Goal: Task Accomplishment & Management: Manage account settings

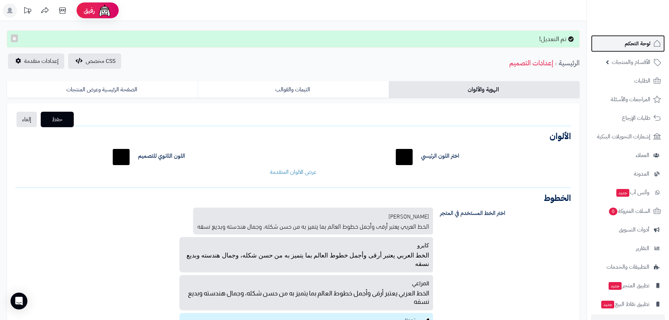
drag, startPoint x: 639, startPoint y: 43, endPoint x: 635, endPoint y: 49, distance: 7.5
click at [639, 43] on span "لوحة التحكم" at bounding box center [638, 44] width 26 height 10
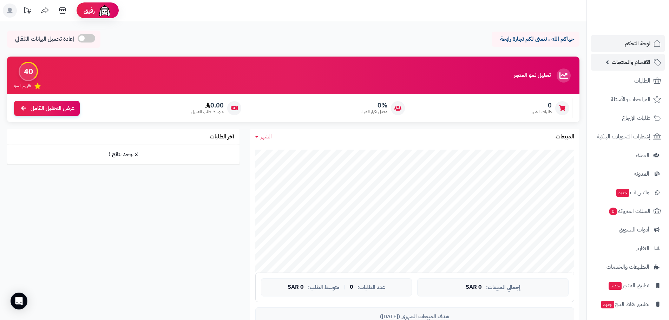
click at [631, 64] on span "الأقسام والمنتجات" at bounding box center [631, 62] width 39 height 10
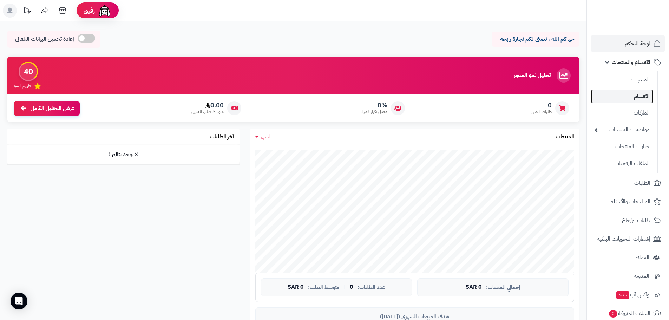
click at [639, 95] on link "الأقسام" at bounding box center [622, 96] width 62 height 14
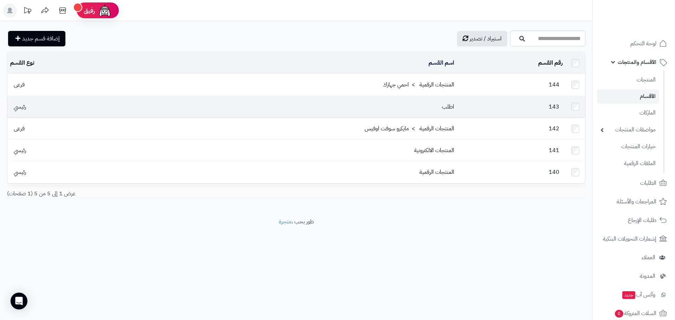
click at [502, 105] on td "143" at bounding box center [511, 106] width 109 height 21
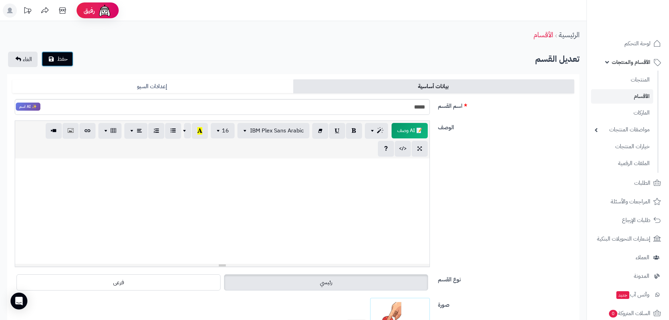
click at [63, 64] on button "حفظ" at bounding box center [57, 58] width 32 height 15
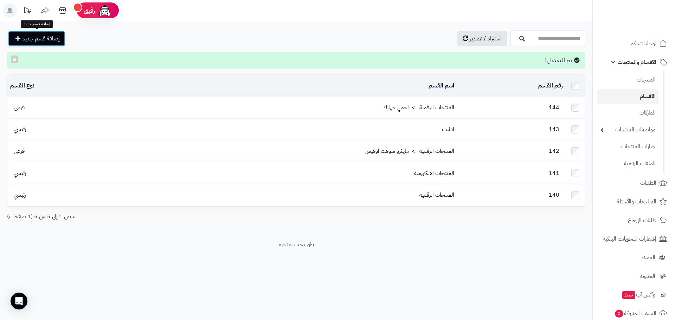
click at [44, 38] on span "إضافة قسم جديد" at bounding box center [41, 38] width 38 height 8
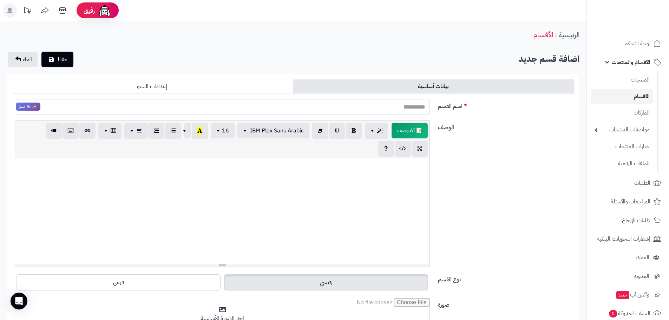
click at [385, 107] on input "اسم القسم" at bounding box center [222, 107] width 415 height 16
type input "*"
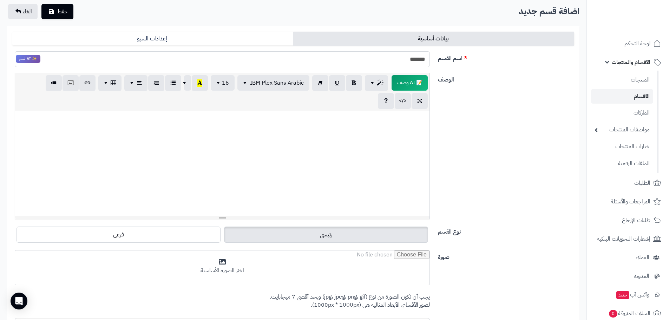
scroll to position [141, 0]
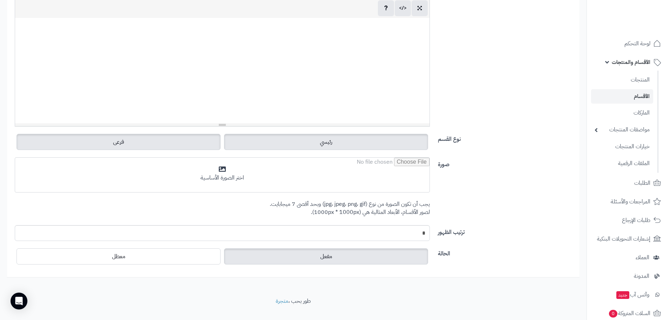
type input "*******"
click at [70, 147] on label "فرعى" at bounding box center [119, 142] width 204 height 16
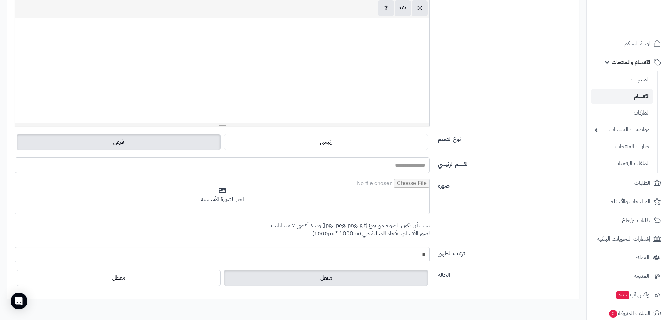
click at [392, 164] on input "القسم الرئيسي" at bounding box center [222, 165] width 415 height 16
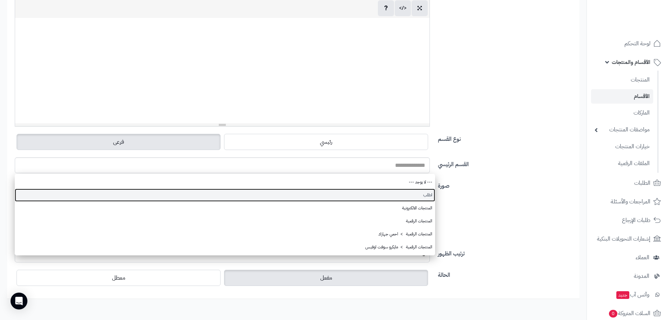
click at [425, 191] on link "اطلب" at bounding box center [225, 195] width 421 height 13
type input "****"
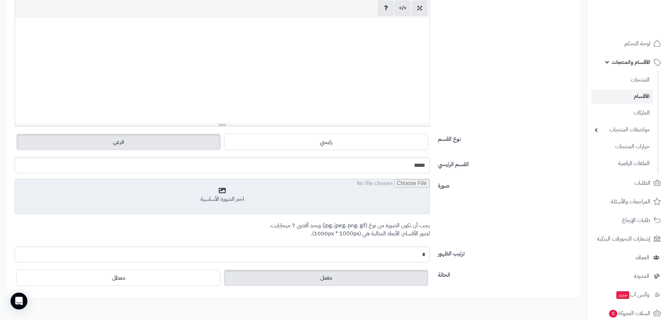
click at [260, 185] on input "file" at bounding box center [222, 196] width 415 height 35
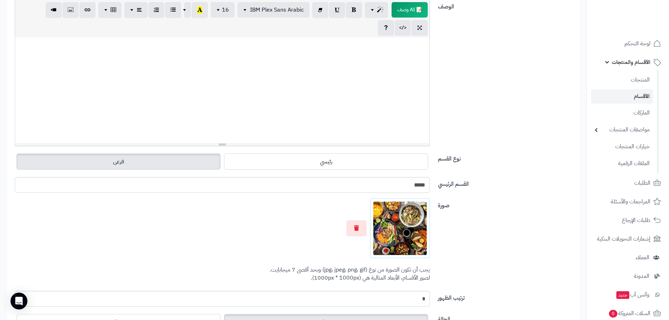
scroll to position [0, 0]
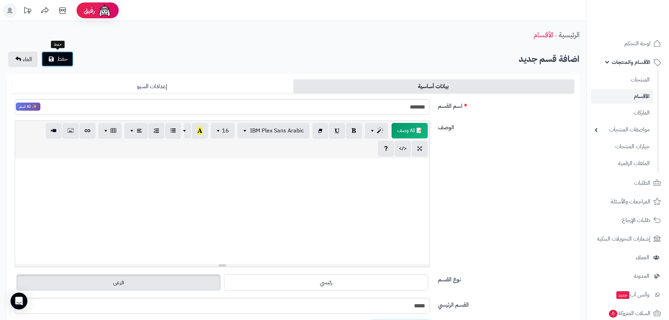
click at [62, 58] on span "حفظ" at bounding box center [62, 59] width 11 height 8
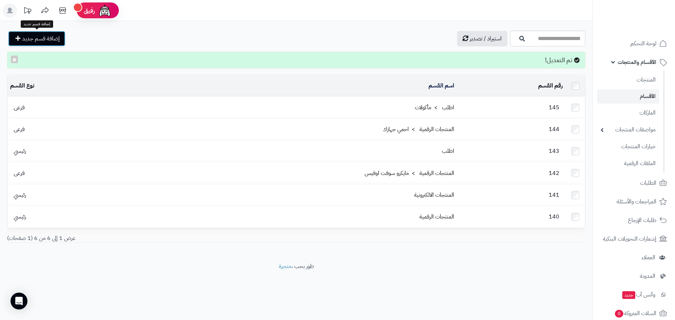
click at [46, 36] on span "إضافة قسم جديد" at bounding box center [41, 38] width 38 height 8
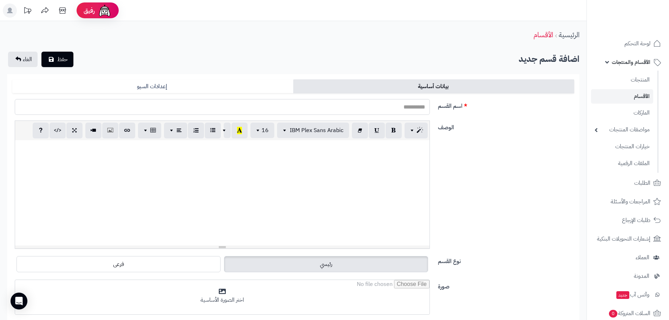
click at [391, 106] on input "اسم القسم" at bounding box center [222, 107] width 415 height 16
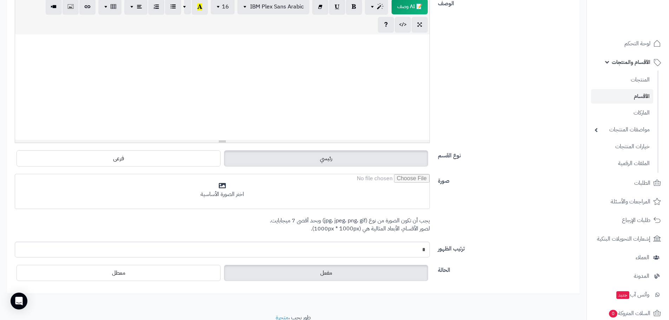
scroll to position [141, 0]
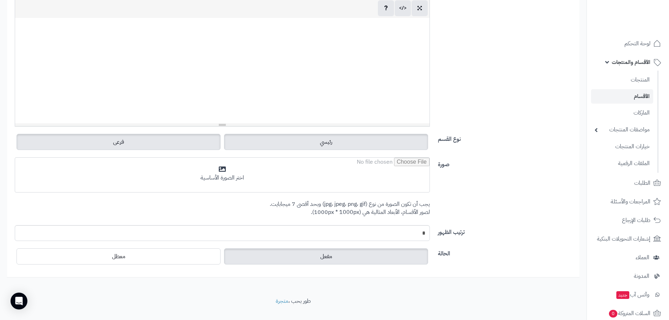
type input "**********"
click at [122, 138] on span "فرعى" at bounding box center [118, 142] width 11 height 8
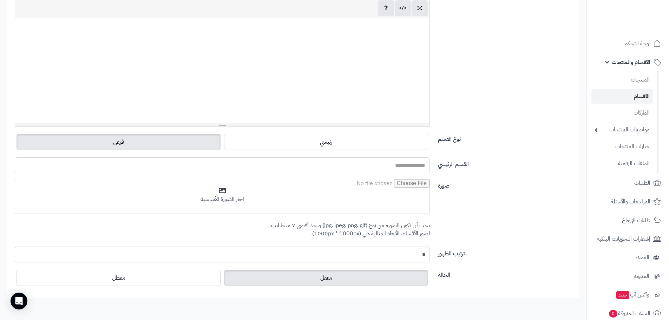
click at [408, 167] on input "القسم الرئيسي" at bounding box center [222, 165] width 415 height 16
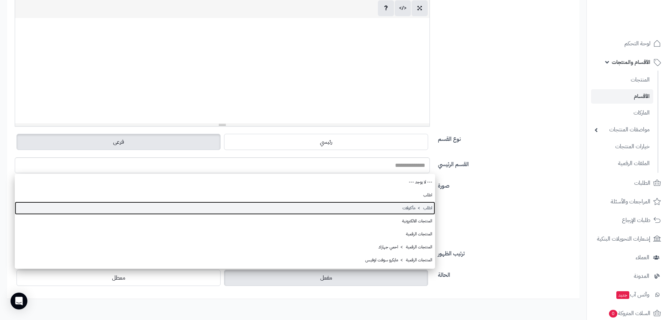
click at [412, 206] on link "اطلب > مأكولات" at bounding box center [225, 208] width 421 height 13
type input "**********"
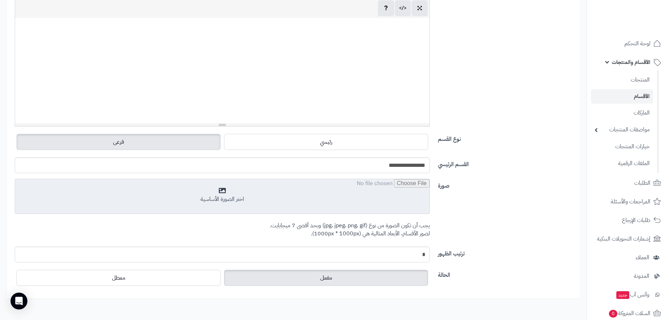
click at [217, 197] on input "file" at bounding box center [222, 196] width 415 height 35
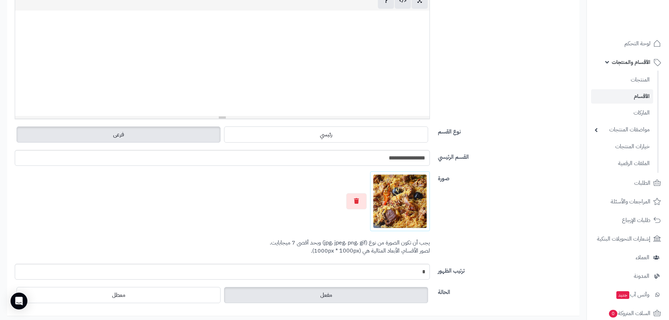
scroll to position [23, 0]
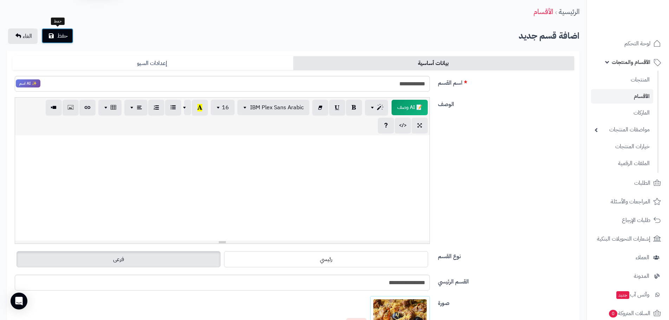
click at [50, 37] on icon "submit" at bounding box center [51, 36] width 5 height 6
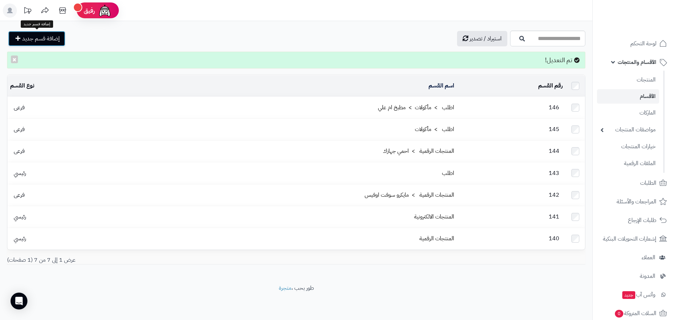
click at [42, 38] on span "إضافة قسم جديد" at bounding box center [41, 38] width 38 height 8
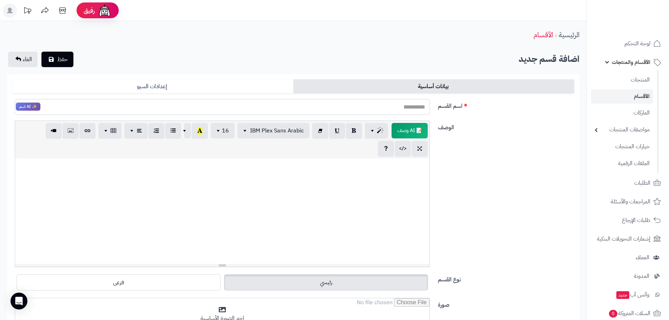
click at [400, 104] on input "اسم القسم" at bounding box center [222, 107] width 415 height 16
type input "**********"
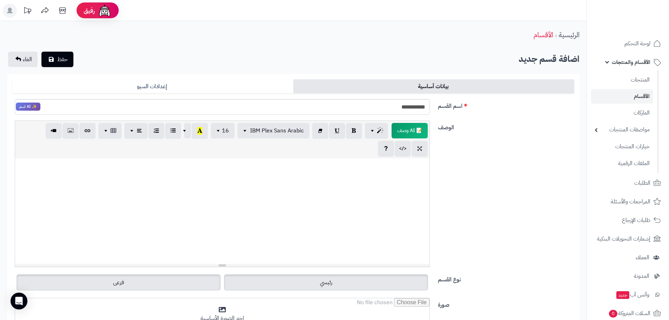
click at [179, 282] on label "فرعى" at bounding box center [119, 282] width 204 height 16
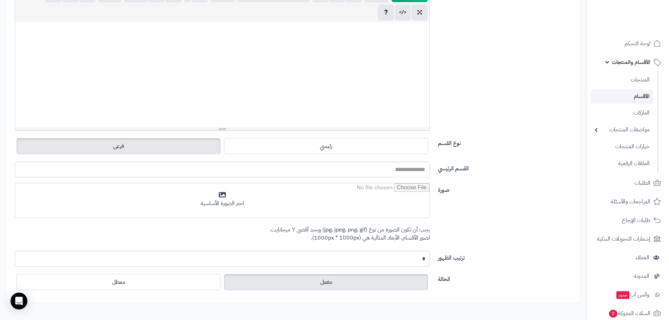
scroll to position [141, 0]
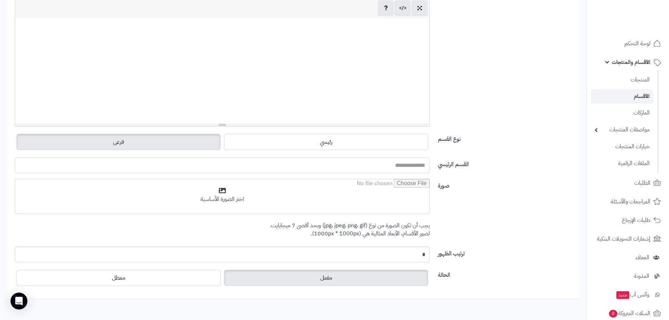
click at [412, 168] on input "القسم الرئيسي" at bounding box center [222, 165] width 415 height 16
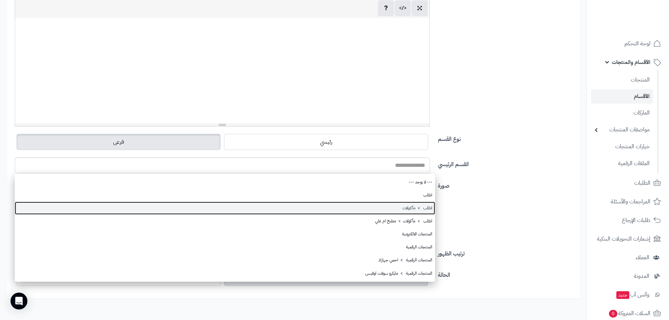
click at [416, 206] on link "اطلب > مأكولات" at bounding box center [225, 208] width 421 height 13
type input "**********"
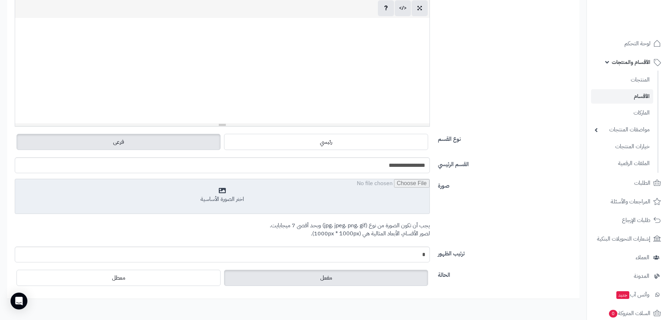
click at [213, 193] on input "file" at bounding box center [222, 196] width 415 height 35
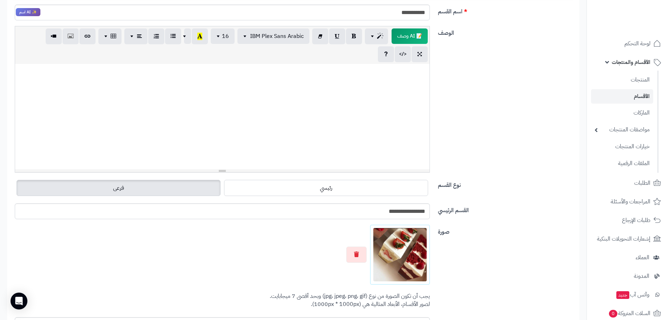
scroll to position [0, 0]
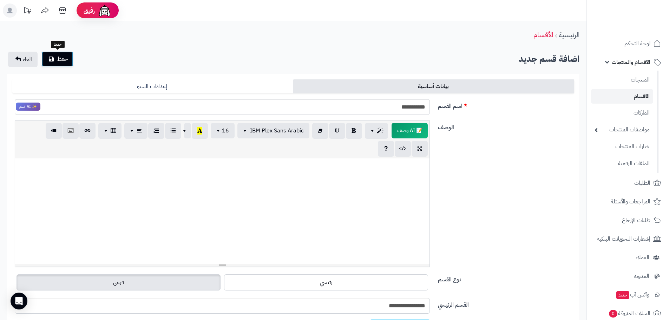
click at [57, 60] on button "حفظ" at bounding box center [57, 58] width 32 height 15
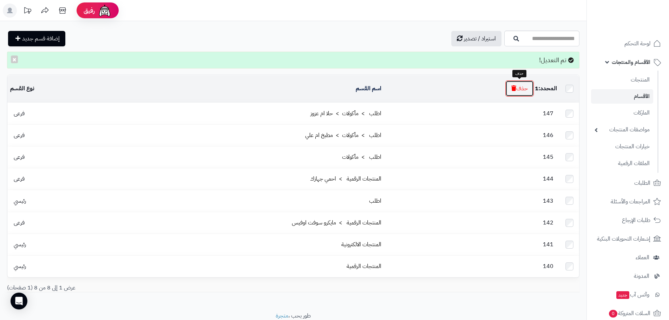
click at [519, 83] on button "حذف" at bounding box center [520, 88] width 28 height 16
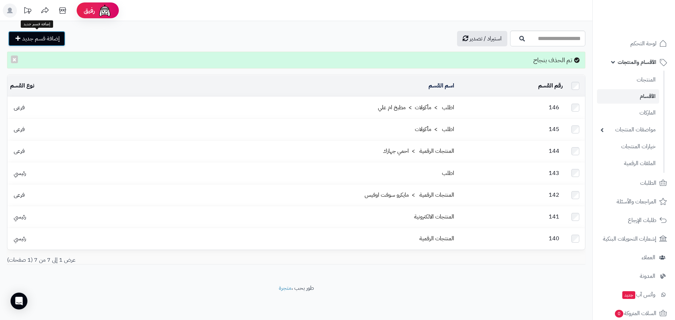
click at [48, 36] on span "إضافة قسم جديد" at bounding box center [41, 38] width 38 height 8
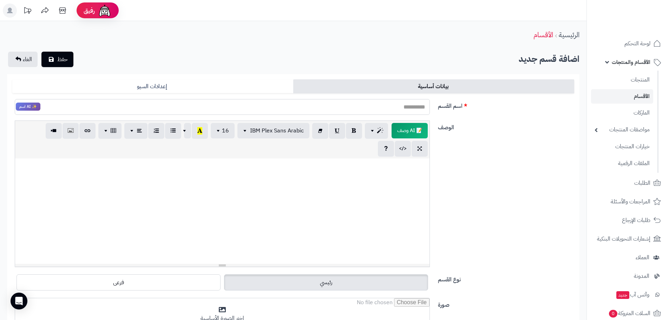
click at [335, 104] on input "اسم القسم" at bounding box center [222, 107] width 415 height 16
type input "*"
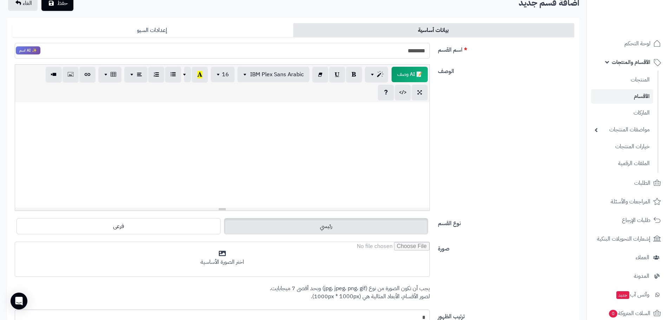
scroll to position [141, 0]
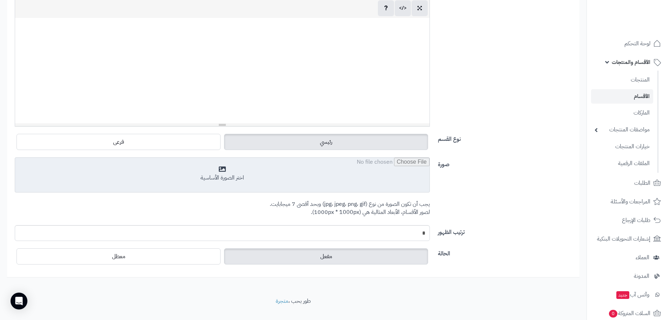
type input "********"
click at [234, 177] on input "file" at bounding box center [222, 175] width 415 height 35
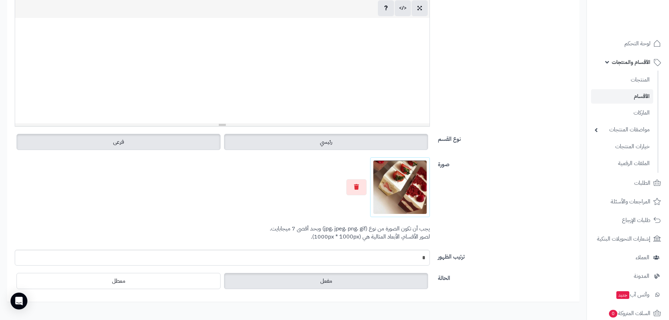
click at [136, 147] on label "فرعى" at bounding box center [119, 142] width 204 height 16
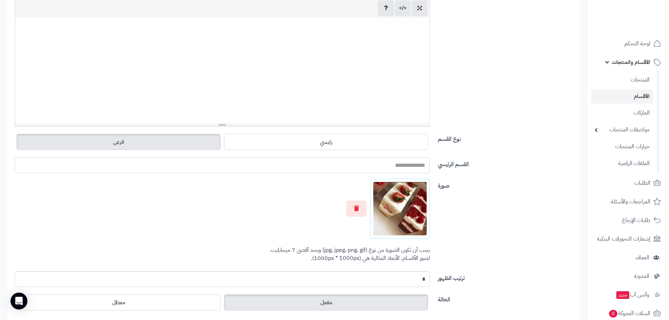
click at [347, 166] on input "القسم الرئيسي" at bounding box center [222, 165] width 415 height 16
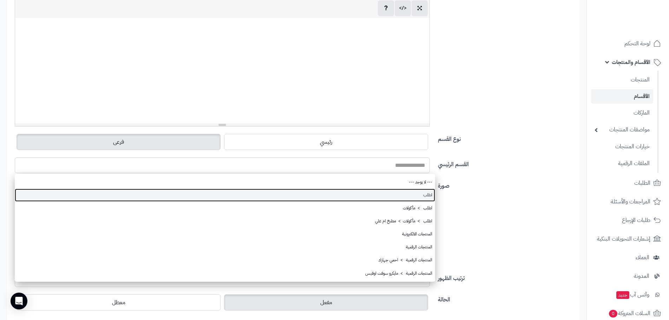
click at [424, 195] on link "اطلب" at bounding box center [225, 195] width 421 height 13
type input "****"
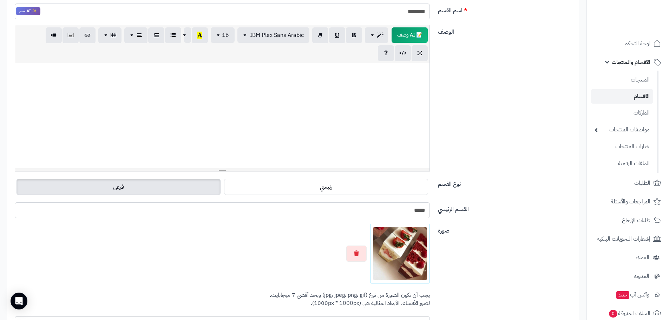
scroll to position [0, 0]
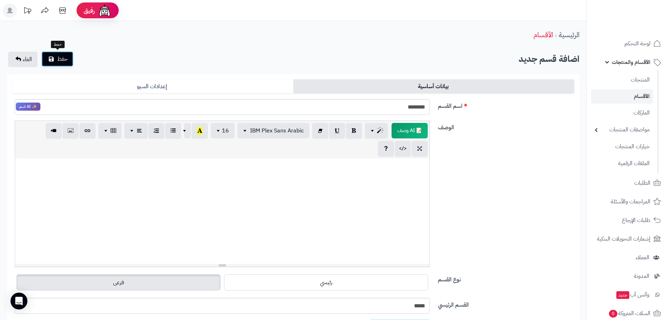
click at [64, 57] on span "حفظ" at bounding box center [62, 59] width 11 height 8
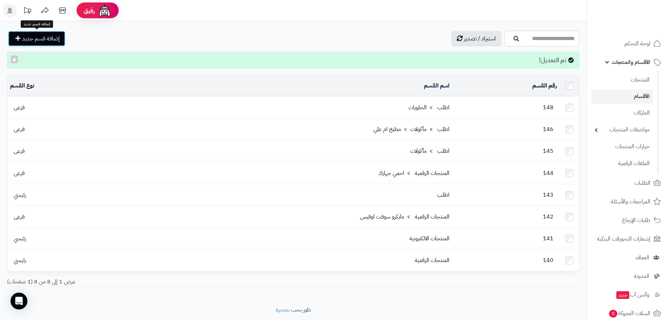
click at [31, 38] on span "إضافة قسم جديد" at bounding box center [41, 38] width 38 height 8
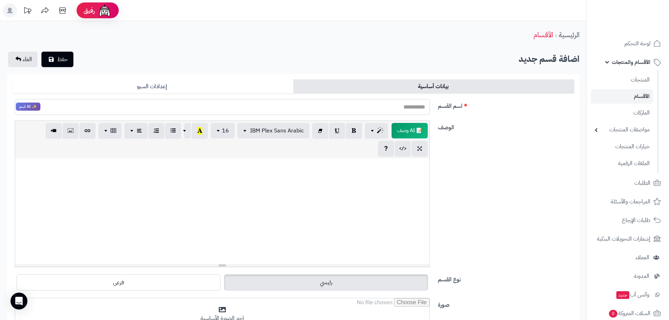
click at [382, 104] on input "اسم القسم" at bounding box center [222, 107] width 415 height 16
type input "**********"
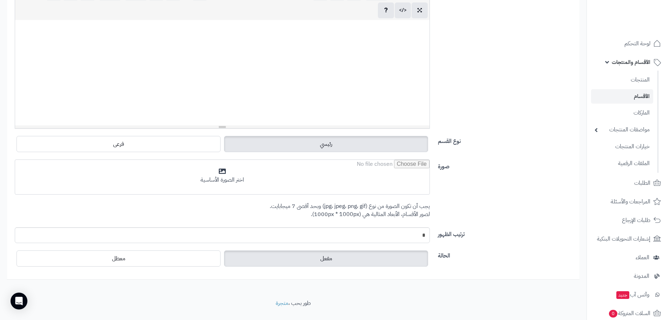
scroll to position [153, 0]
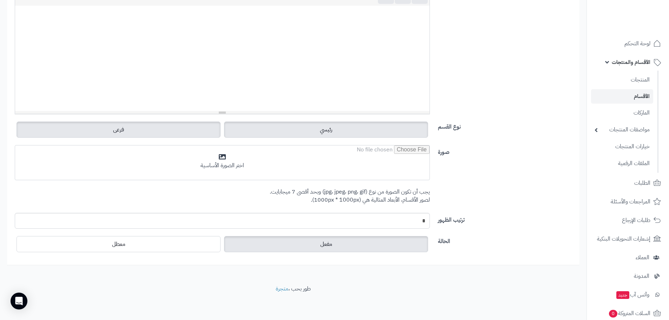
click at [197, 133] on label "فرعى" at bounding box center [119, 130] width 204 height 16
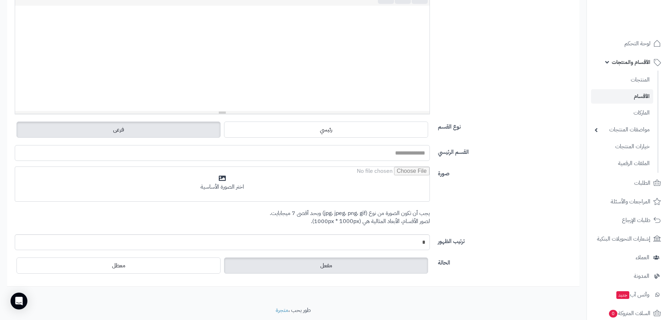
click at [381, 155] on input "القسم الرئيسي" at bounding box center [222, 153] width 415 height 16
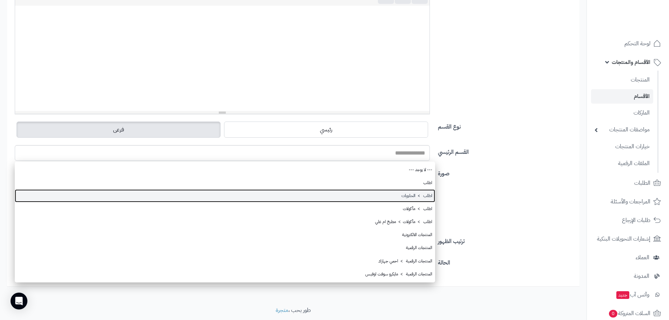
click at [409, 195] on link "اطلب > الحلويات" at bounding box center [225, 195] width 421 height 13
type input "**********"
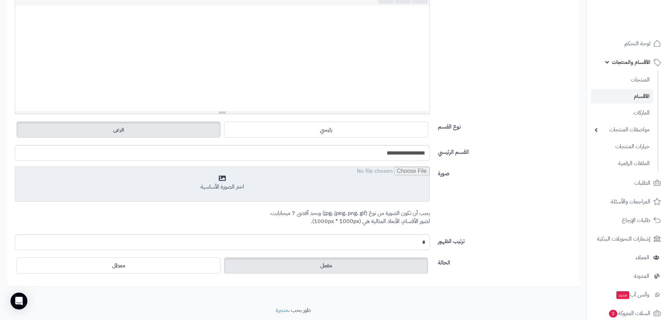
click at [264, 186] on input "file" at bounding box center [222, 184] width 415 height 35
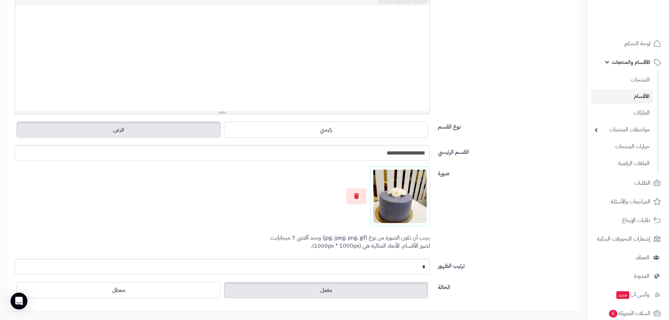
scroll to position [0, 0]
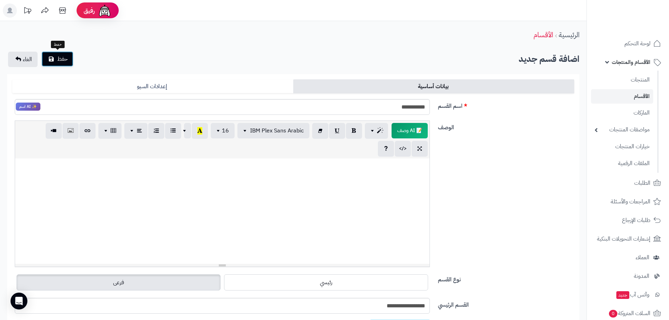
click at [51, 62] on button "حفظ" at bounding box center [57, 58] width 32 height 15
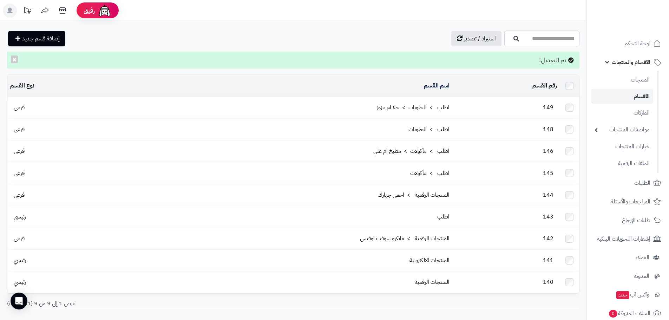
drag, startPoint x: 454, startPoint y: 269, endPoint x: 459, endPoint y: 92, distance: 176.8
click at [459, 92] on table "رقم القسم المحدد: 0 حذف اسم القسم نوع القسم 149 اطلب > الحلويات > حلا ام عزوز ف…" at bounding box center [293, 183] width 573 height 219
click at [330, 42] on div "استيراد / تصدير إضافة قسم جديد" at bounding box center [255, 38] width 496 height 15
click at [645, 74] on link "المنتجات" at bounding box center [622, 79] width 62 height 14
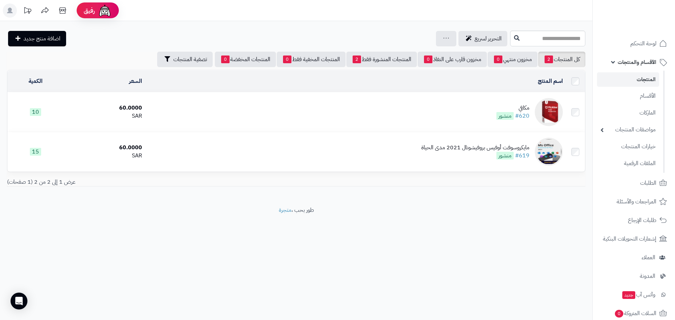
click at [422, 102] on td "مكافي #620 منشور" at bounding box center [355, 111] width 421 height 39
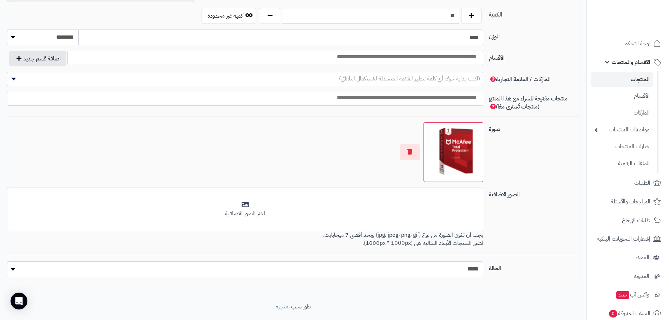
scroll to position [353, 0]
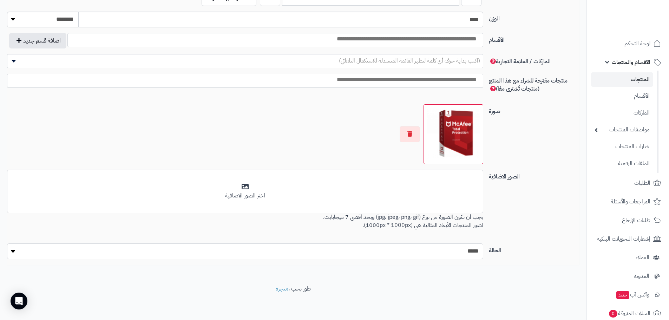
click at [354, 253] on select "***** ****" at bounding box center [245, 251] width 476 height 16
click at [355, 253] on select "***** ****" at bounding box center [245, 251] width 476 height 16
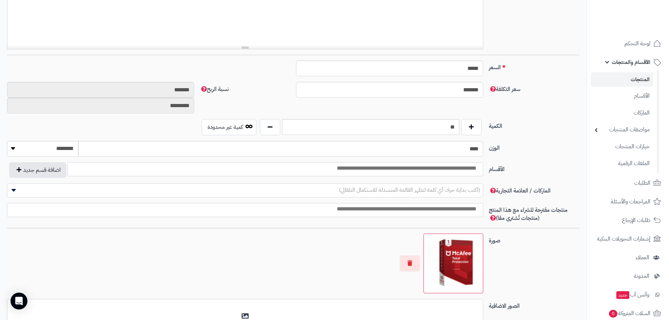
scroll to position [213, 0]
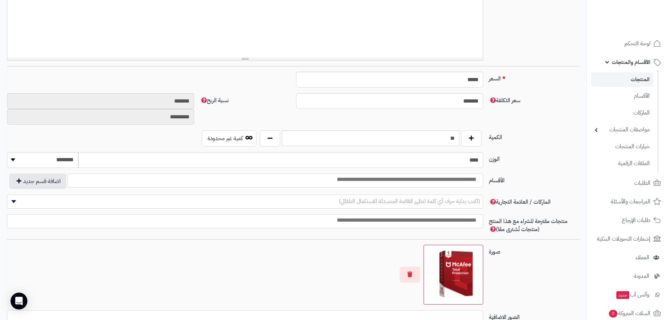
click at [378, 177] on input "search" at bounding box center [386, 180] width 189 height 8
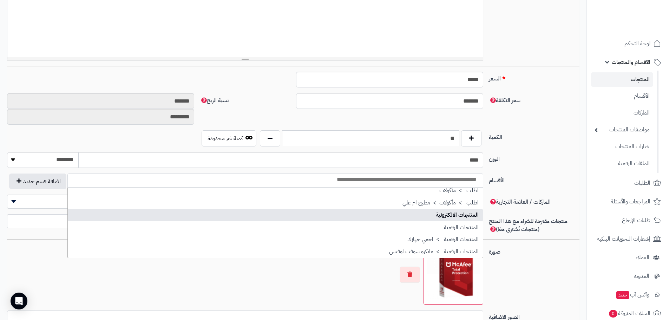
scroll to position [40, 0]
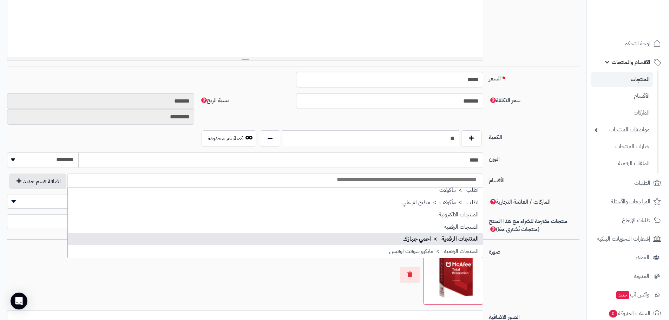
select select "***"
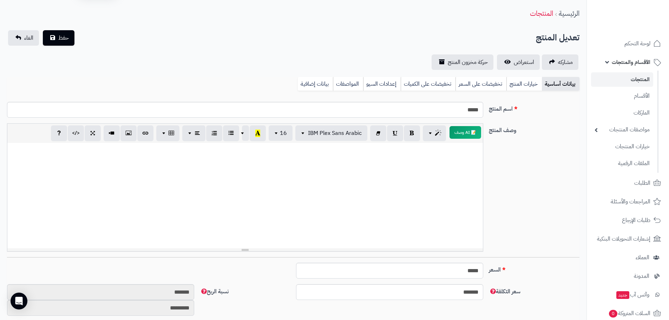
scroll to position [2, 0]
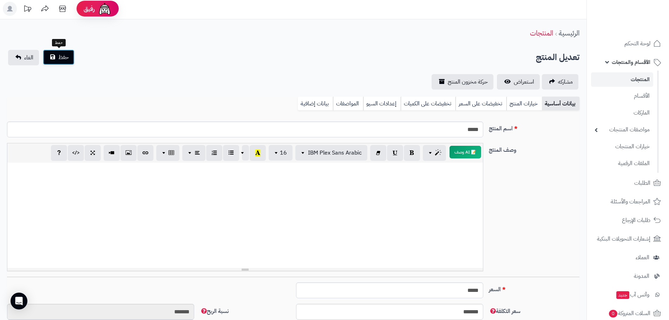
click at [45, 59] on button "حفظ" at bounding box center [59, 57] width 32 height 15
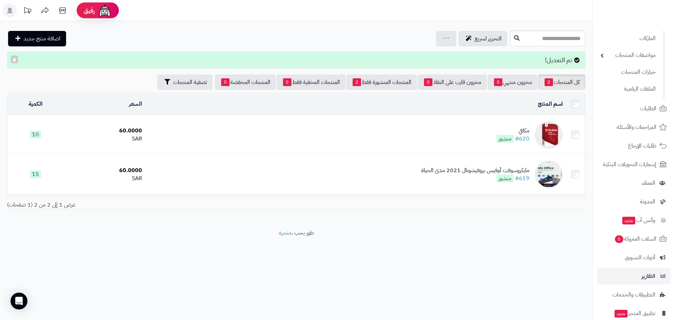
scroll to position [122, 0]
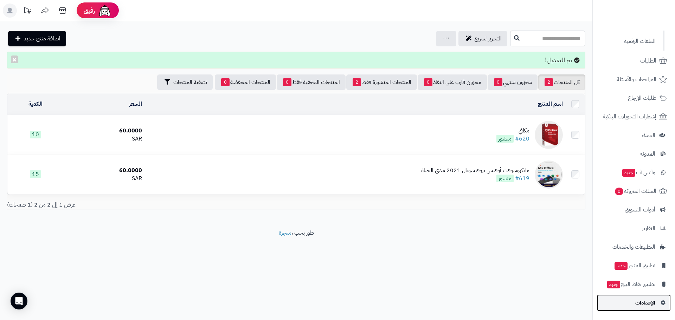
click at [650, 300] on span "الإعدادات" at bounding box center [645, 303] width 20 height 10
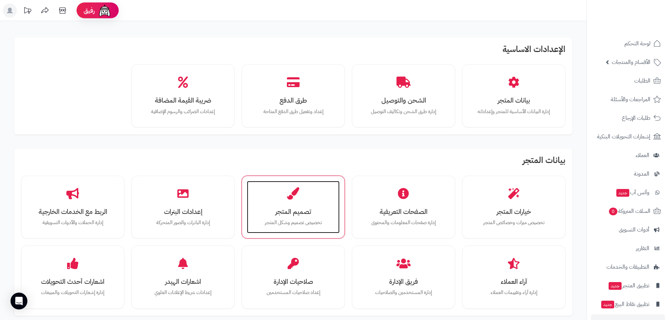
click at [314, 201] on div "تصميم المتجر تخصيص تصميم وشكل المتجر" at bounding box center [293, 207] width 93 height 53
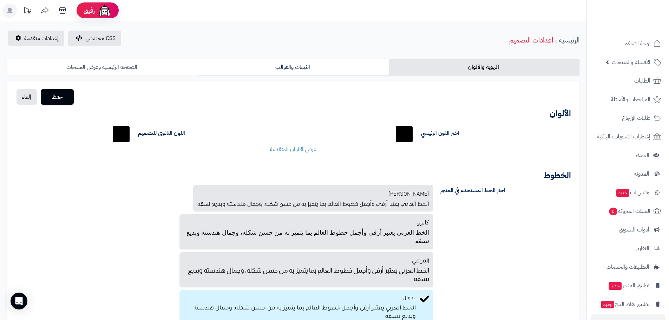
click at [105, 66] on link "الصفحة الرئيسية وعرض المنتجات" at bounding box center [102, 67] width 191 height 17
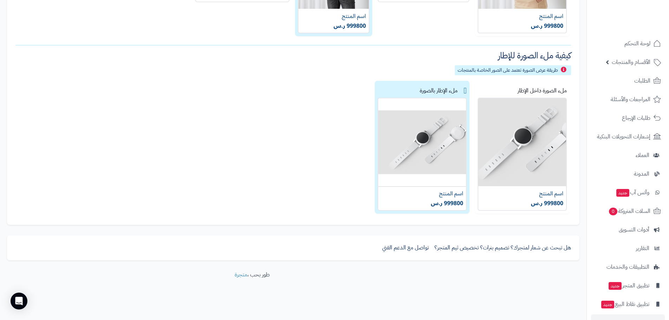
scroll to position [116, 0]
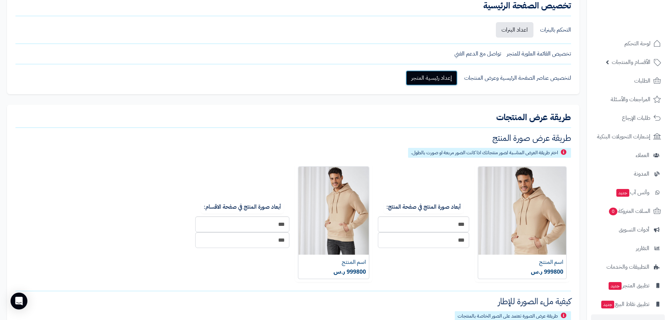
click at [427, 78] on link "إعداد رئيسية المتجر" at bounding box center [432, 77] width 52 height 15
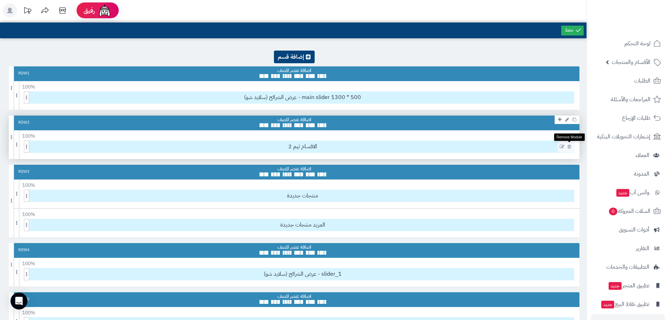
click at [570, 148] on icon at bounding box center [570, 146] width 4 height 5
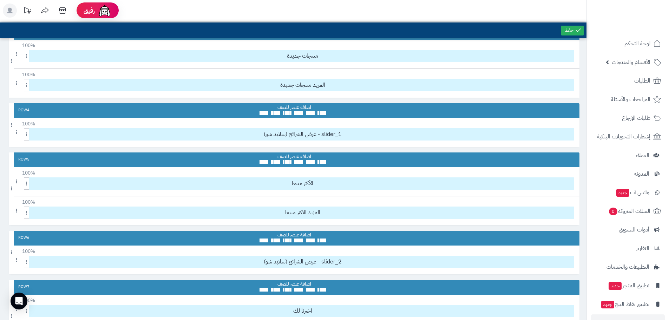
scroll to position [211, 0]
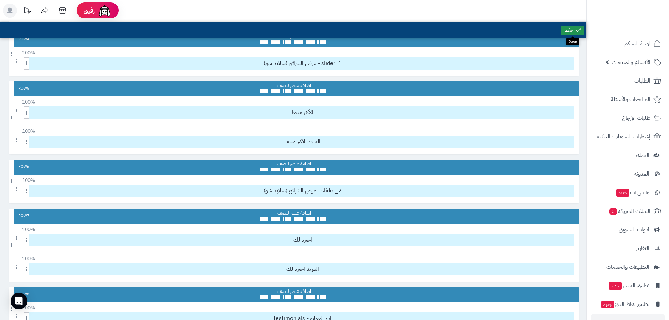
click at [570, 28] on link at bounding box center [572, 31] width 22 height 10
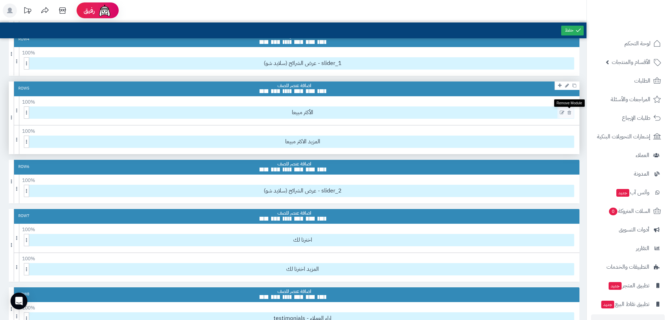
click at [569, 112] on icon at bounding box center [570, 112] width 4 height 5
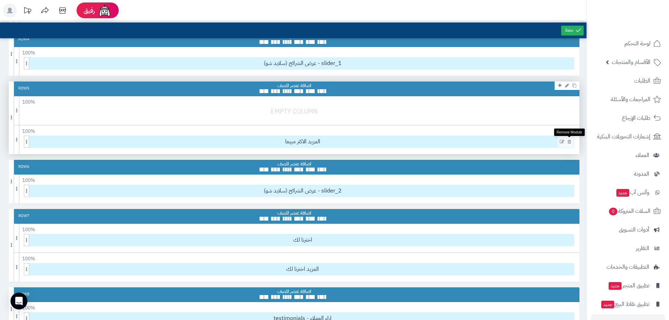
click at [571, 142] on link at bounding box center [569, 142] width 7 height 8
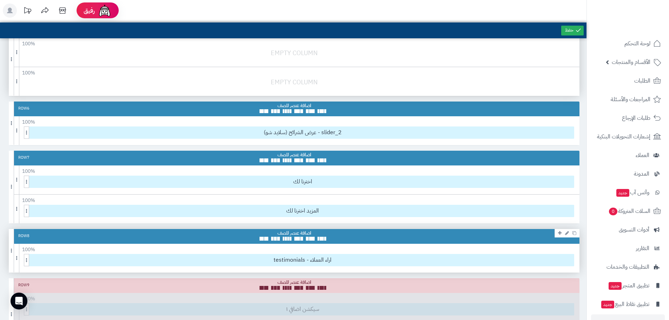
scroll to position [246, 0]
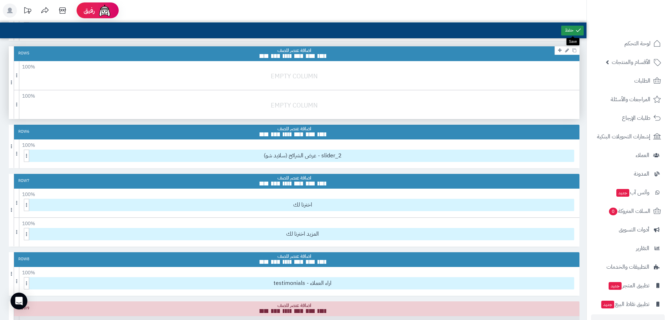
click at [577, 30] on icon at bounding box center [579, 30] width 6 height 6
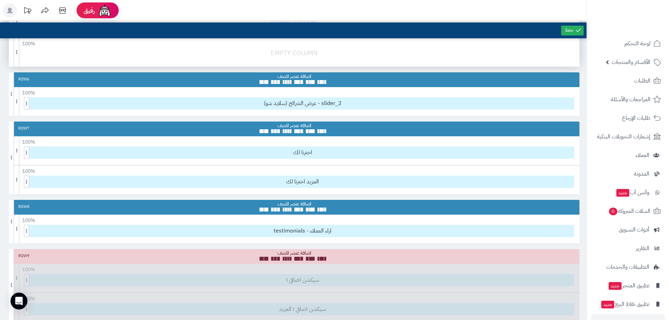
scroll to position [281, 0]
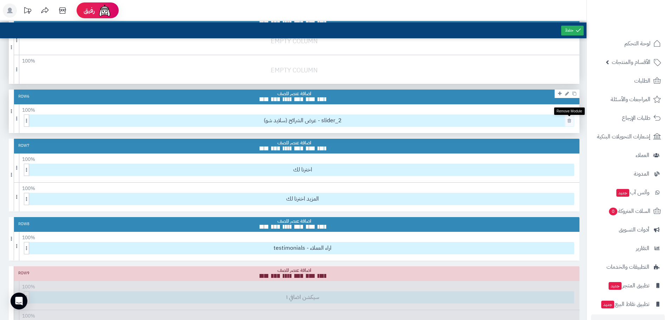
click at [569, 122] on icon at bounding box center [570, 120] width 4 height 5
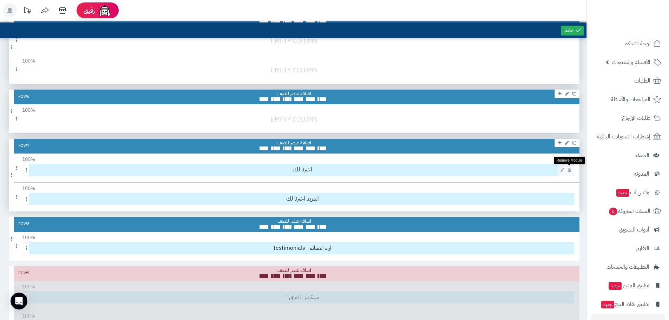
click at [571, 168] on icon at bounding box center [570, 170] width 4 height 5
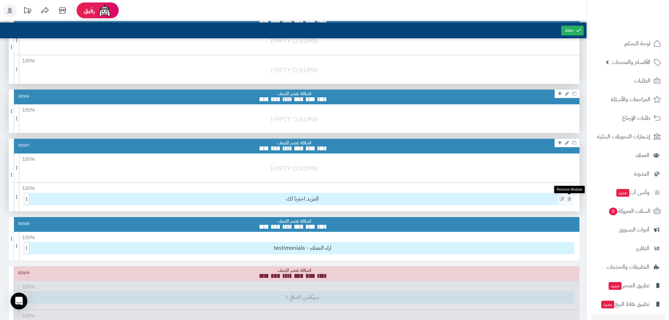
click at [570, 198] on icon at bounding box center [570, 199] width 4 height 5
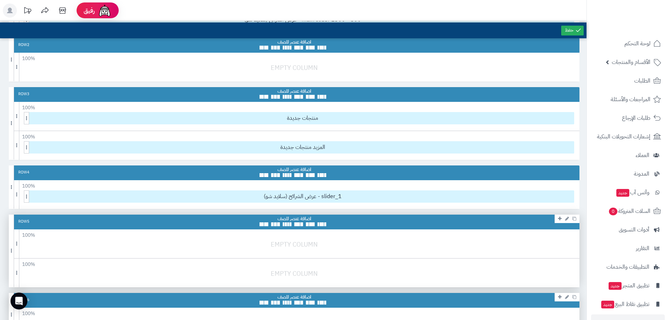
scroll to position [70, 0]
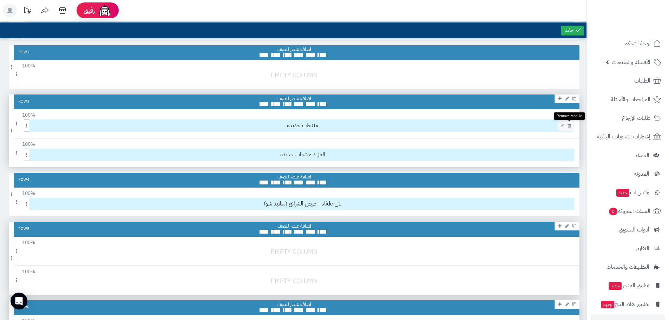
click at [571, 124] on icon at bounding box center [570, 125] width 4 height 5
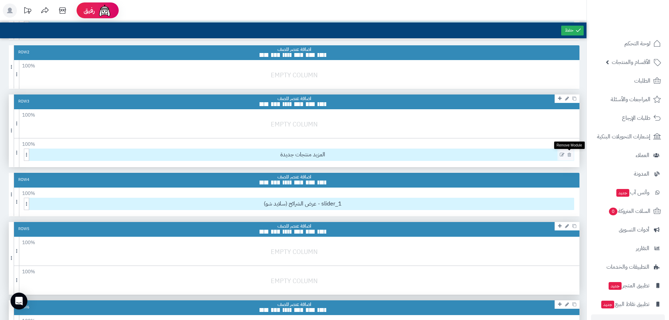
click at [570, 157] on icon at bounding box center [570, 154] width 4 height 5
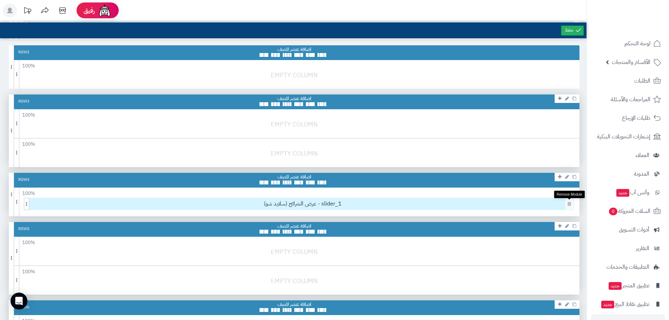
click at [572, 204] on link at bounding box center [569, 204] width 7 height 8
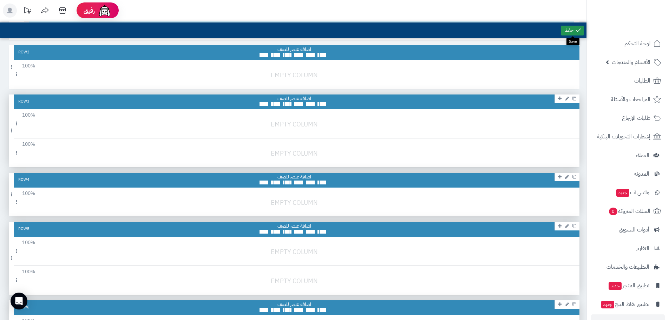
click at [567, 33] on link at bounding box center [572, 31] width 22 height 10
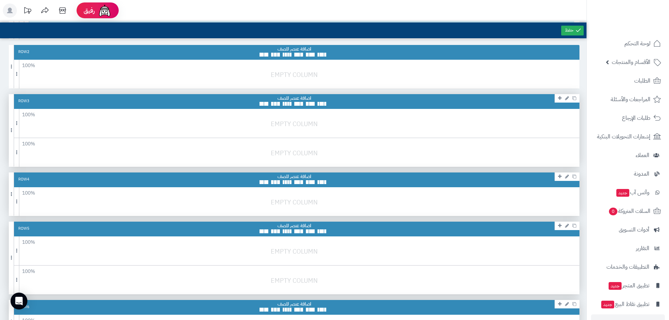
scroll to position [0, 0]
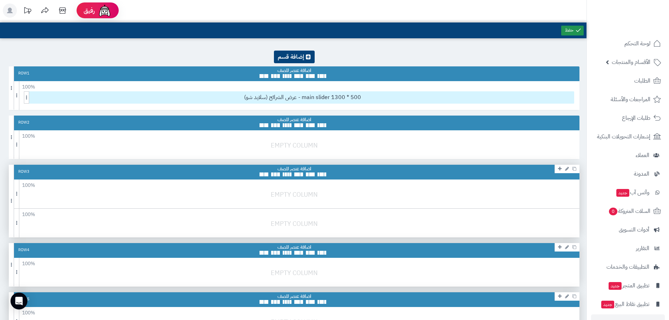
click at [577, 27] on icon at bounding box center [579, 30] width 6 height 6
click at [311, 58] on link at bounding box center [294, 57] width 41 height 13
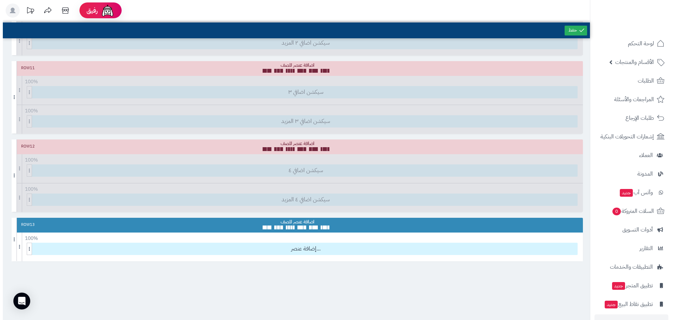
scroll to position [770, 0]
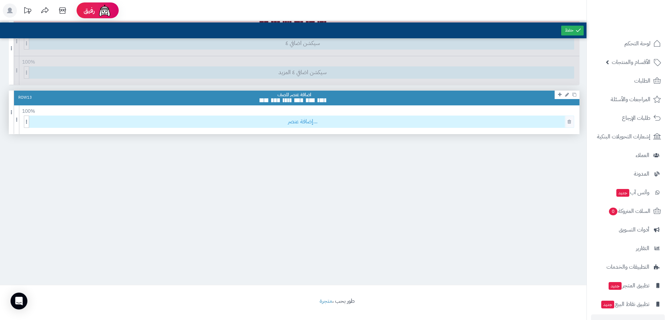
click at [310, 119] on span "إضافة عنصر..." at bounding box center [302, 122] width 543 height 12
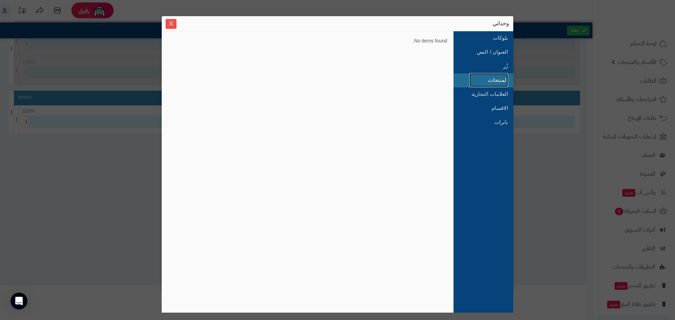
click at [499, 79] on link "المنتجات" at bounding box center [488, 80] width 39 height 14
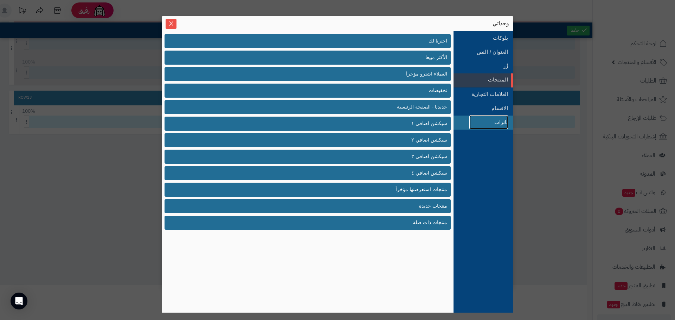
click at [501, 120] on link "بانرات" at bounding box center [488, 122] width 39 height 14
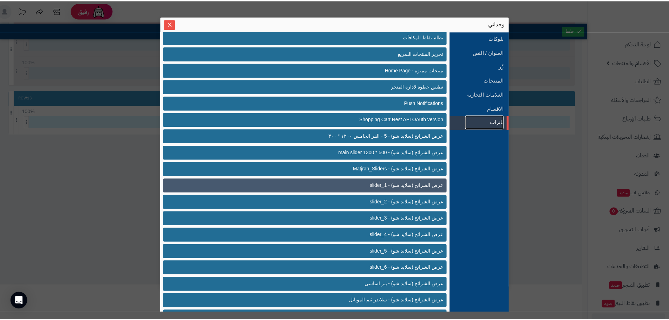
scroll to position [0, 0]
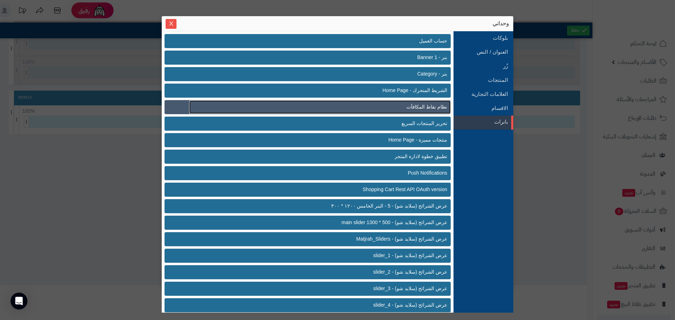
click at [441, 107] on span "نظام نقاط المكافآت" at bounding box center [426, 106] width 41 height 7
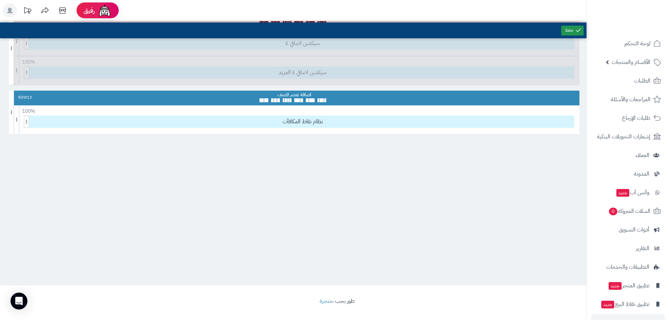
click at [573, 31] on link at bounding box center [572, 31] width 22 height 10
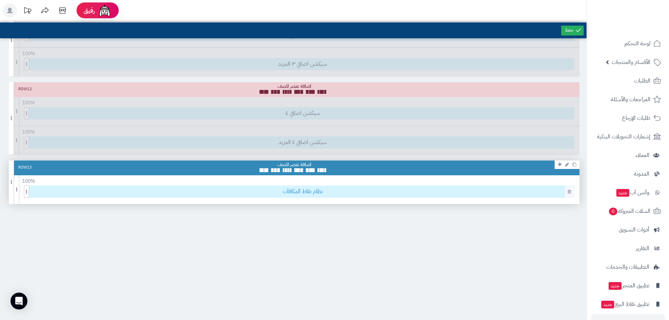
scroll to position [700, 0]
click at [570, 194] on link at bounding box center [569, 192] width 7 height 8
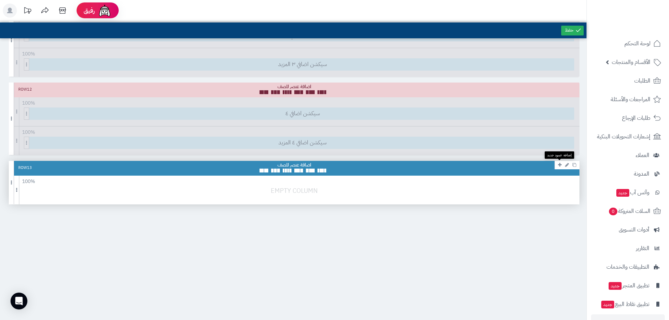
click at [560, 164] on icon at bounding box center [560, 165] width 4 height 5
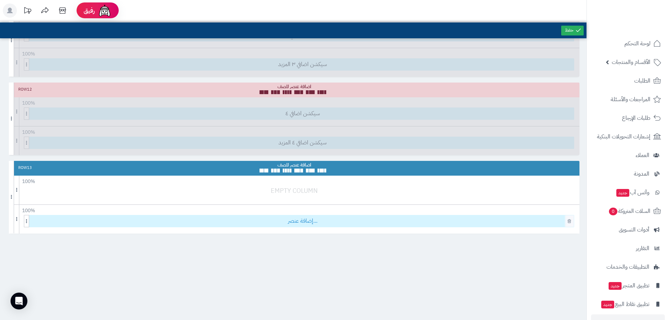
click at [337, 220] on span "إضافة عنصر..." at bounding box center [302, 221] width 543 height 12
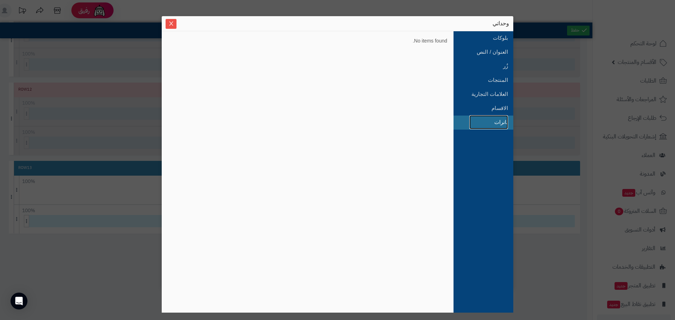
click at [505, 121] on link "بانرات" at bounding box center [488, 122] width 39 height 14
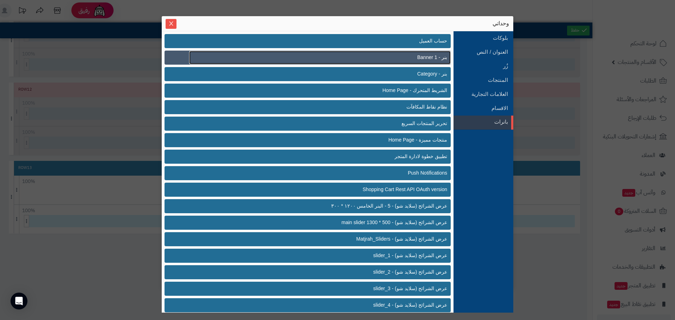
click at [421, 59] on span "بنر - Banner 1" at bounding box center [432, 57] width 30 height 7
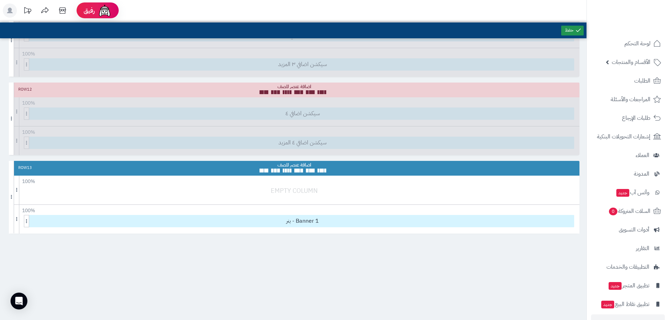
click at [562, 33] on link at bounding box center [572, 31] width 22 height 10
click at [571, 221] on icon at bounding box center [570, 221] width 4 height 5
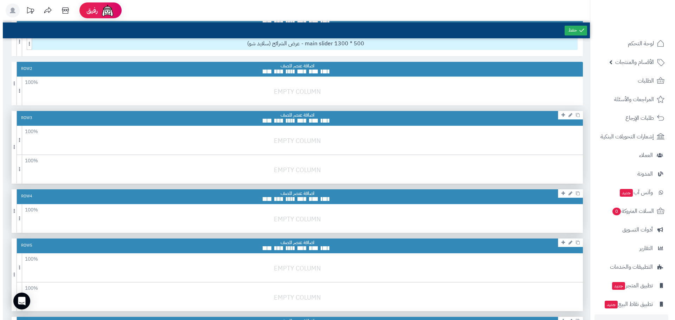
scroll to position [0, 0]
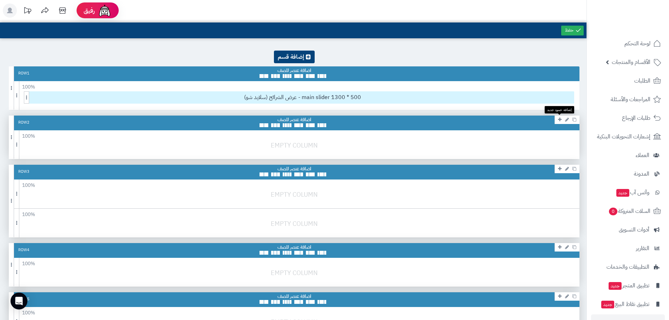
click at [560, 120] on icon at bounding box center [560, 119] width 4 height 5
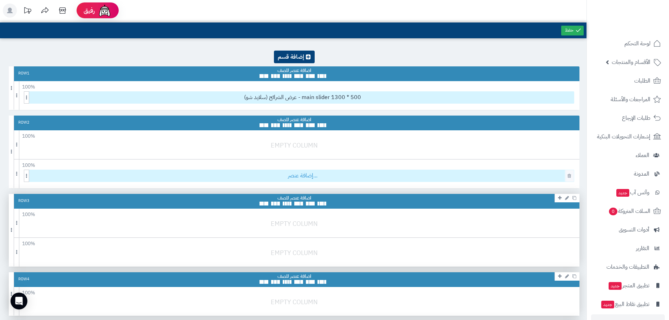
click at [340, 176] on span "إضافة عنصر..." at bounding box center [302, 176] width 543 height 12
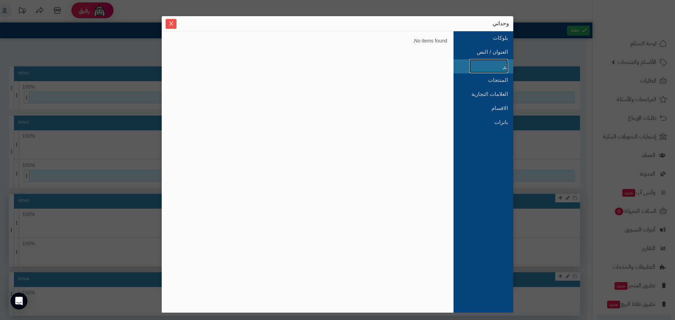
click at [504, 69] on link "زُر" at bounding box center [488, 66] width 39 height 14
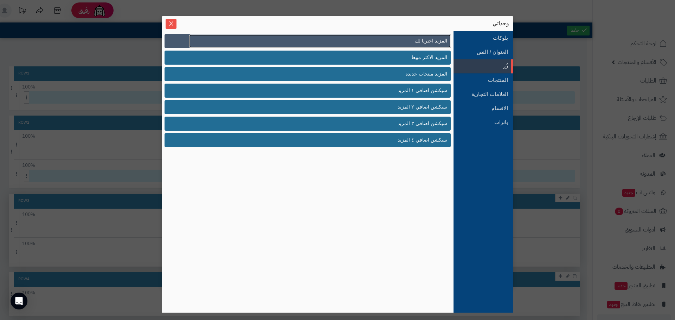
click at [429, 42] on span "المزيد اخترنا لك" at bounding box center [431, 40] width 32 height 7
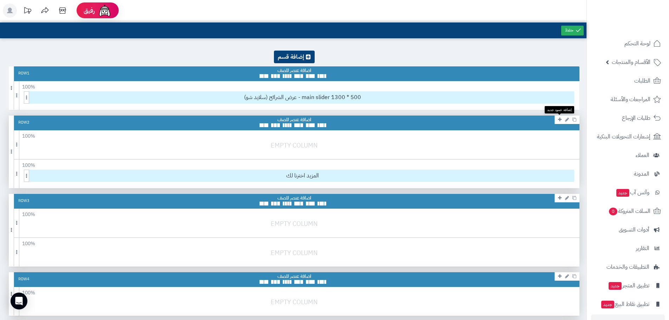
click at [560, 119] on icon at bounding box center [560, 119] width 4 height 5
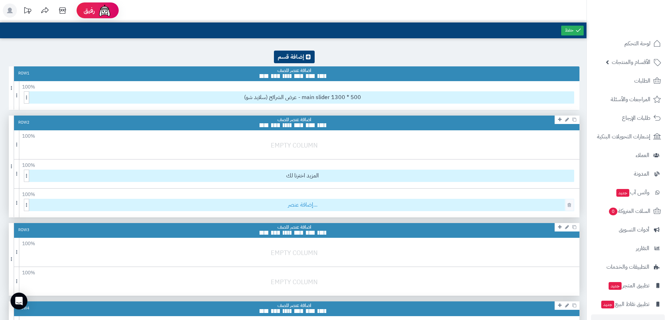
click at [329, 205] on span "إضافة عنصر..." at bounding box center [302, 205] width 543 height 12
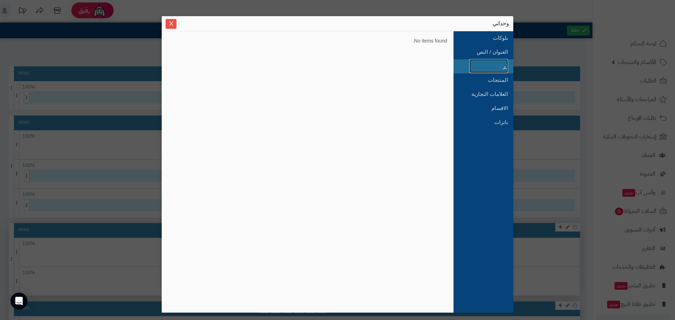
click at [496, 66] on link "زُر" at bounding box center [488, 66] width 39 height 14
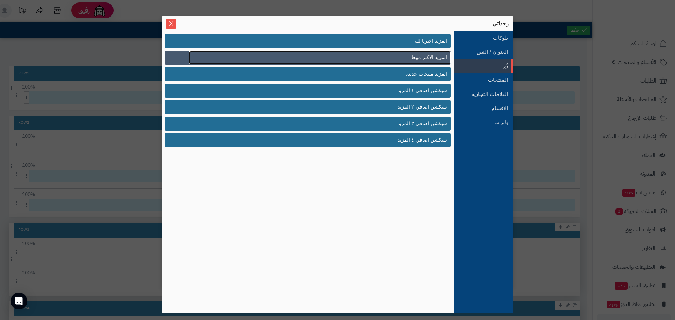
click at [431, 58] on span "المزيد الاكثر مبيعا" at bounding box center [428, 57] width 35 height 7
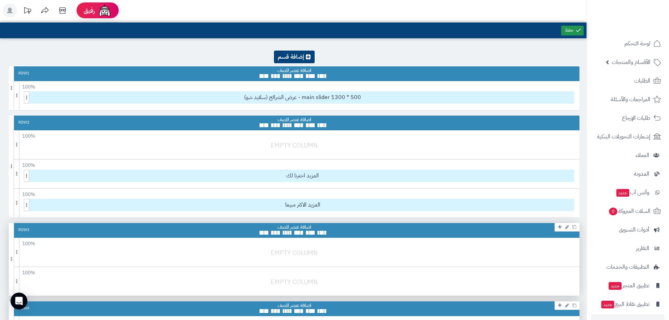
click at [572, 27] on link at bounding box center [572, 31] width 22 height 10
drag, startPoint x: 239, startPoint y: 174, endPoint x: 373, endPoint y: 163, distance: 135.4
click at [369, 165] on div "100 % 100 95 90 85 80 75 70 66 60 55 50 45 40 33 30 25 20 15 10 5 المزيد اخترنا…" at bounding box center [294, 174] width 571 height 29
click at [563, 175] on icon at bounding box center [562, 176] width 5 height 5
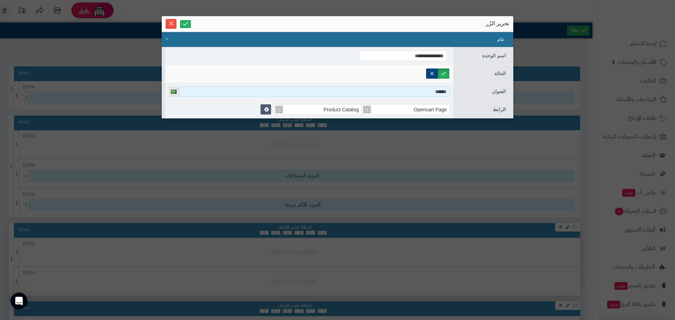
click at [416, 92] on input "******" at bounding box center [314, 91] width 271 height 11
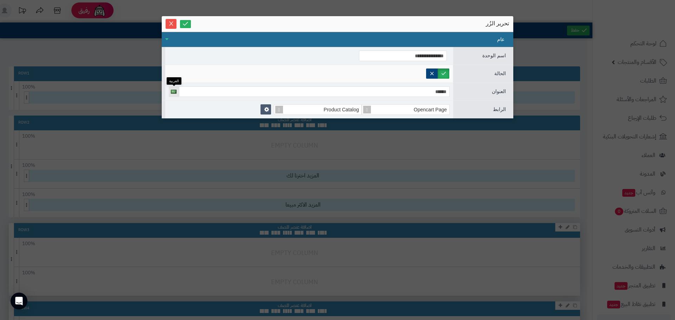
click at [174, 90] on img at bounding box center [174, 92] width 6 height 4
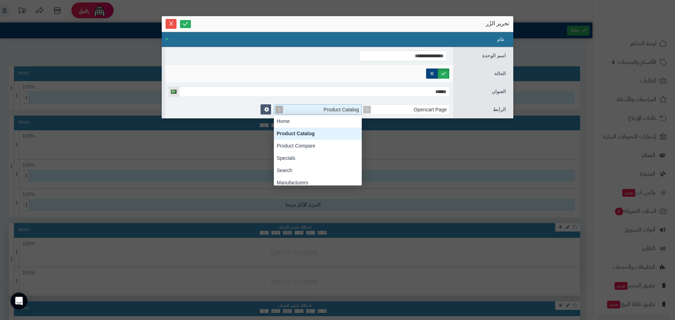
click at [294, 111] on div "Product Catalog" at bounding box center [320, 110] width 81 height 10
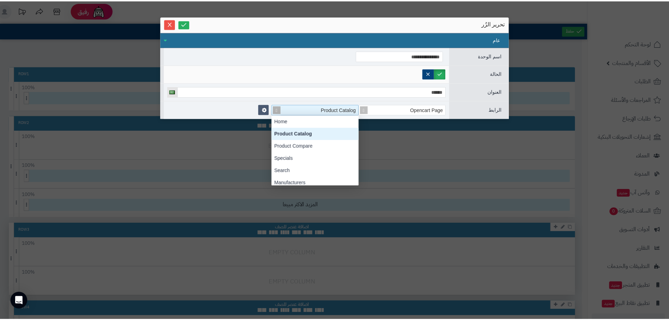
scroll to position [70, 0]
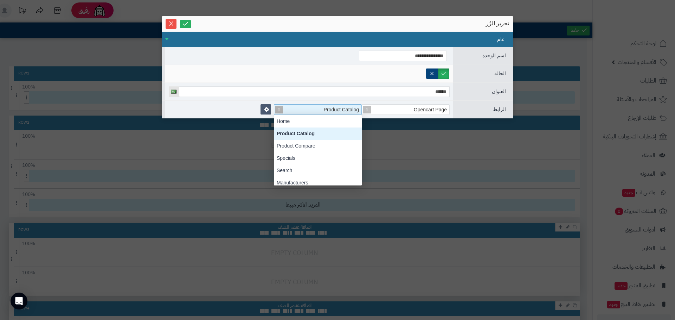
click at [294, 111] on div "Product Catalog" at bounding box center [320, 110] width 81 height 10
click at [262, 108] on link at bounding box center [265, 109] width 11 height 10
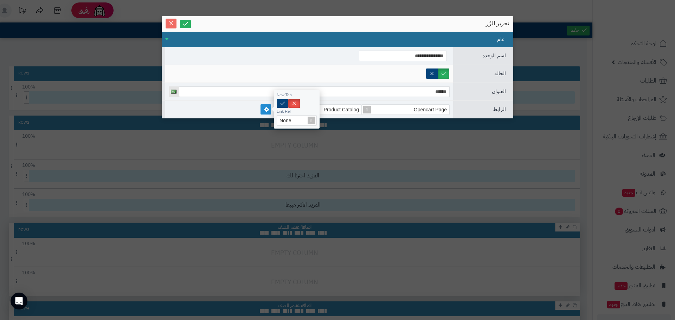
click at [173, 26] on icon "Close" at bounding box center [171, 23] width 6 height 6
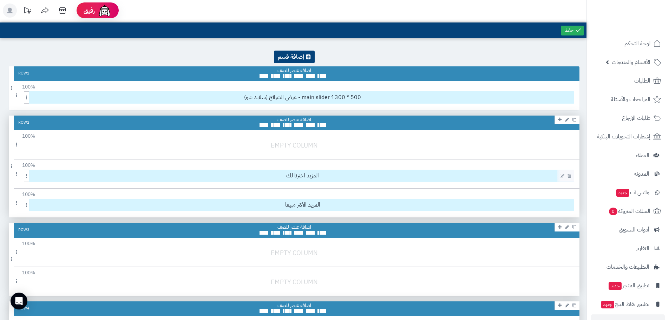
click at [569, 177] on icon at bounding box center [570, 176] width 4 height 5
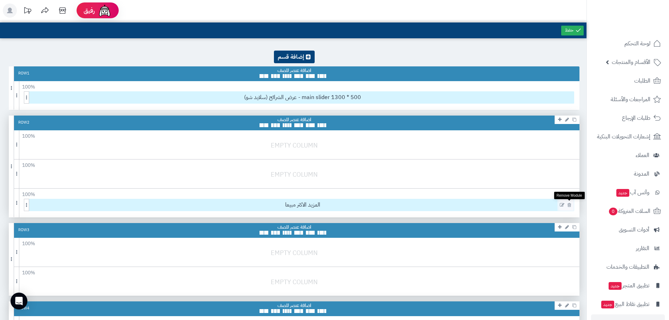
click at [571, 206] on icon at bounding box center [570, 205] width 4 height 5
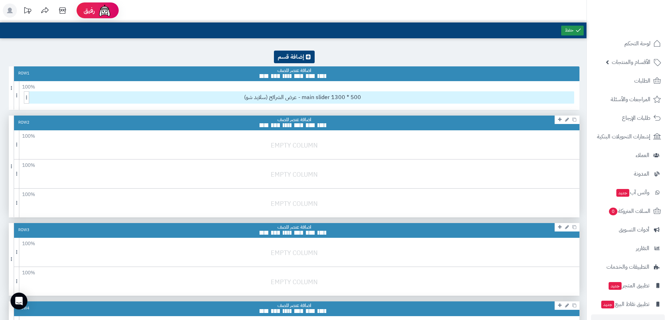
click at [572, 29] on link at bounding box center [572, 31] width 22 height 10
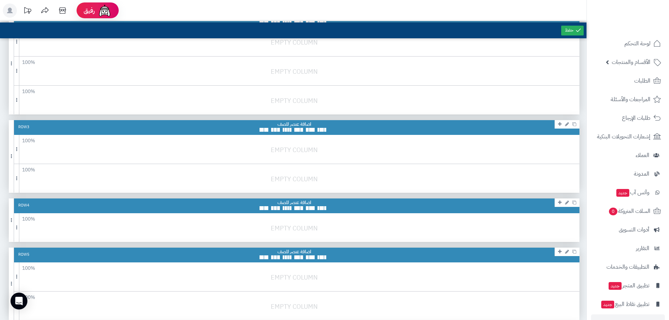
scroll to position [0, 0]
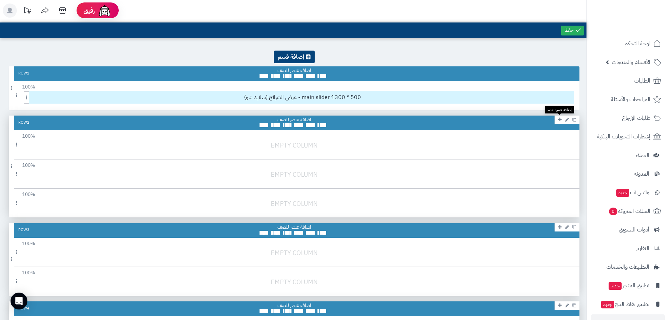
click at [560, 120] on icon at bounding box center [560, 119] width 4 height 5
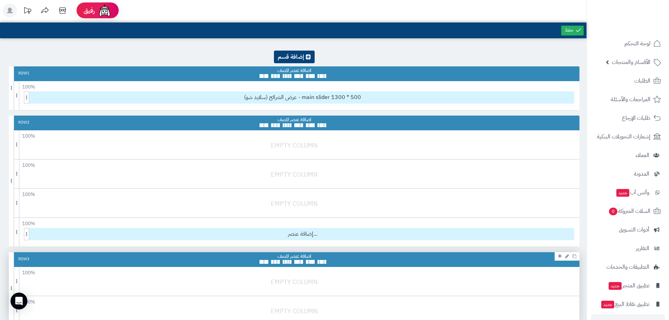
click at [311, 151] on div at bounding box center [296, 149] width 574 height 17
click at [305, 234] on span "إضافة عنصر..." at bounding box center [302, 234] width 543 height 12
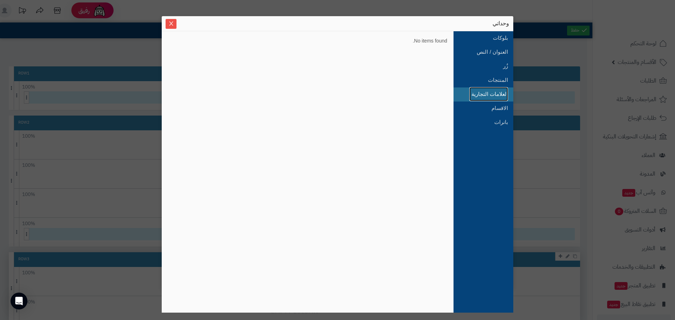
click at [486, 96] on link "العلامات التجارية" at bounding box center [488, 94] width 39 height 14
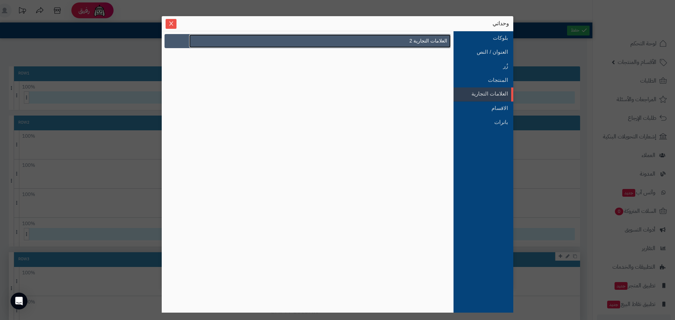
click at [433, 38] on span "العلامات التجارية 2" at bounding box center [428, 40] width 38 height 7
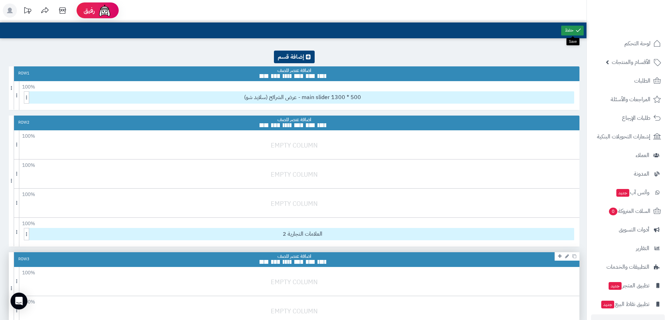
drag, startPoint x: 578, startPoint y: 30, endPoint x: 488, endPoint y: 15, distance: 91.5
click at [578, 30] on icon at bounding box center [579, 30] width 6 height 6
click at [580, 27] on icon at bounding box center [579, 30] width 6 height 6
click at [626, 63] on span "الأقسام والمنتجات" at bounding box center [631, 62] width 39 height 10
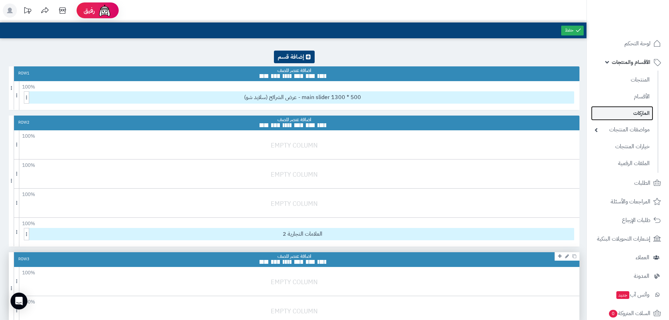
click at [634, 113] on link "الماركات" at bounding box center [622, 113] width 62 height 14
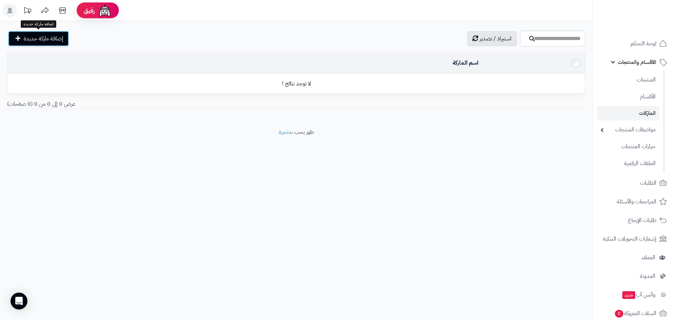
click at [35, 40] on span "إضافة ماركة جديدة" at bounding box center [44, 38] width 40 height 8
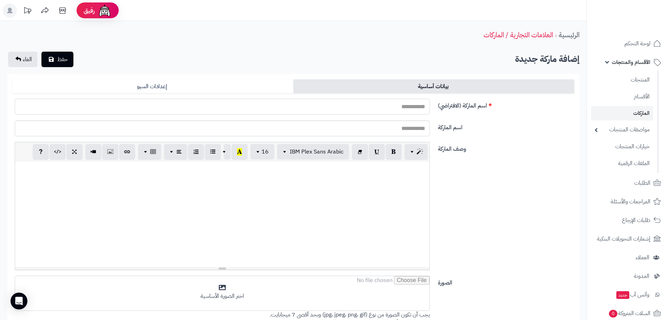
click at [394, 107] on input "اسم الماركة (الافتراضي)" at bounding box center [222, 107] width 415 height 16
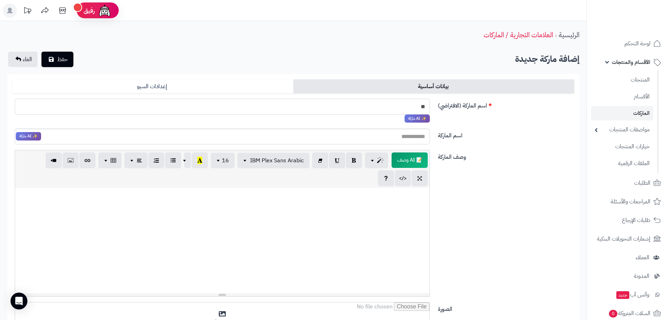
type input "*"
type input "******"
click at [413, 138] on input "اسم الماركة" at bounding box center [222, 137] width 415 height 16
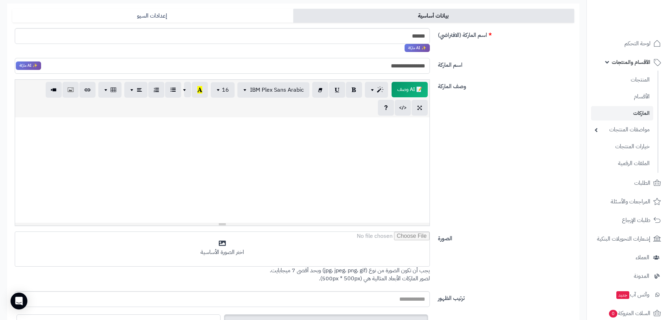
scroll to position [149, 0]
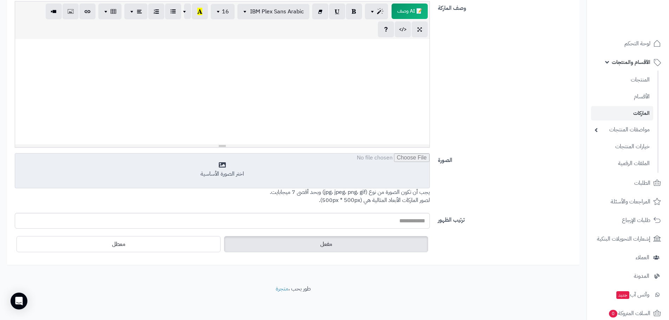
type input "**********"
click at [225, 170] on input "file" at bounding box center [222, 171] width 415 height 35
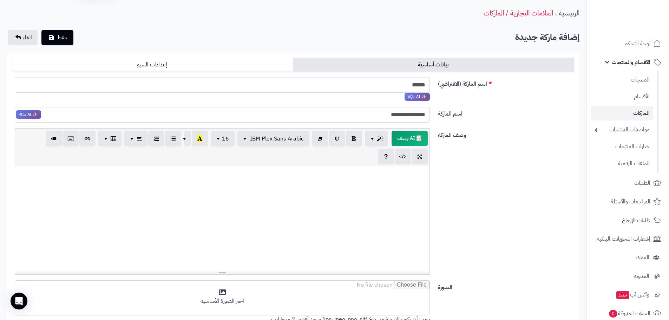
scroll to position [0, 0]
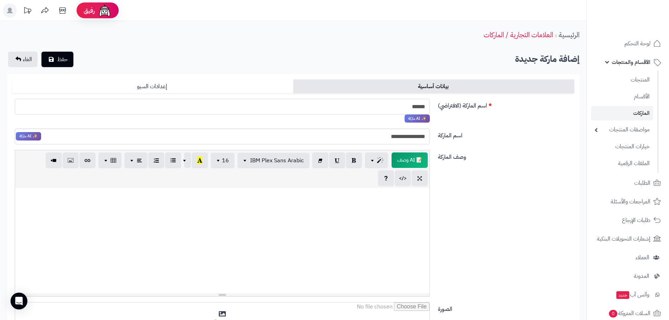
drag, startPoint x: 408, startPoint y: 105, endPoint x: 468, endPoint y: 110, distance: 60.3
click at [468, 110] on div "اسم الماركة (الافتراضي) ****** ✨ AI ماركة" at bounding box center [293, 114] width 568 height 30
type input "*****"
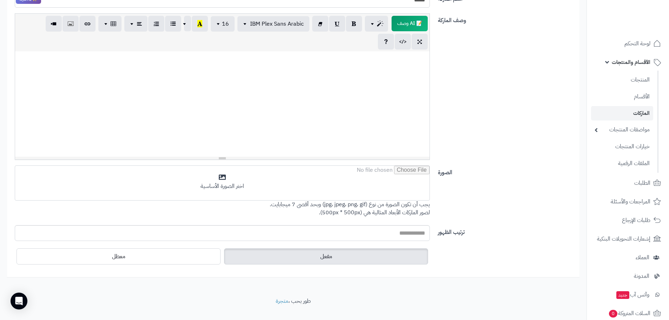
scroll to position [141, 0]
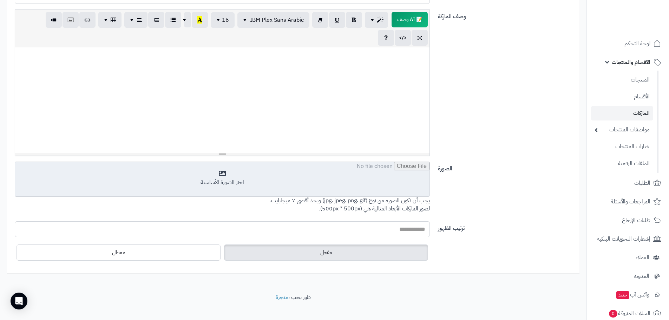
type input "*****"
click at [206, 175] on input "file" at bounding box center [222, 179] width 415 height 35
type input "**********"
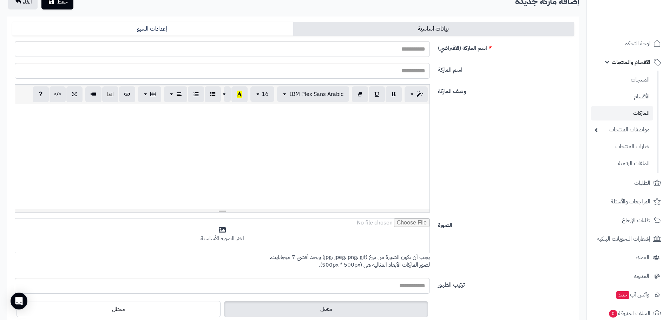
scroll to position [123, 0]
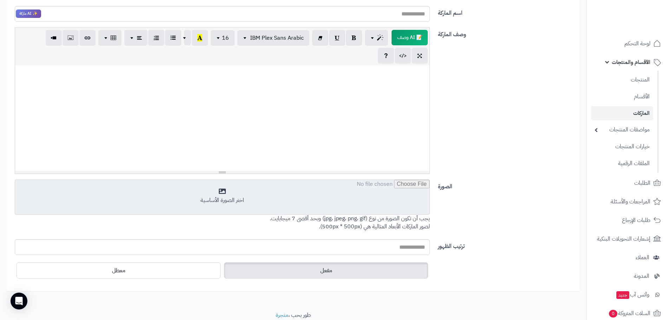
click at [260, 199] on input "file" at bounding box center [222, 197] width 415 height 35
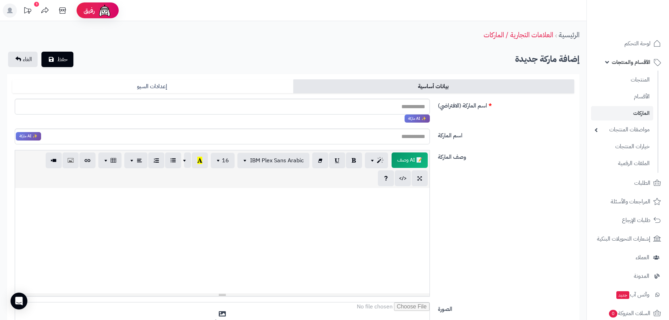
click at [311, 27] on div "الرئيسية العلامات التجارية / الماركات" at bounding box center [293, 34] width 587 height 19
click at [390, 105] on input "اسم الماركة (الافتراضي)" at bounding box center [222, 107] width 415 height 16
type input "*****"
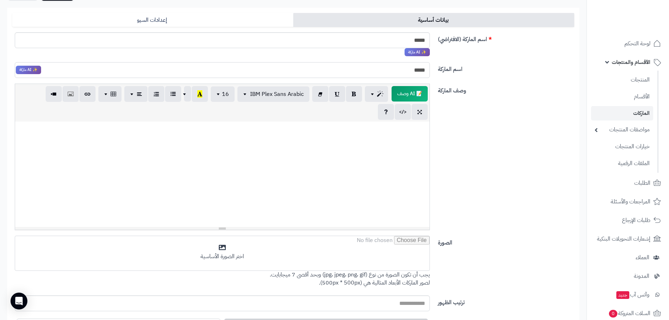
scroll to position [149, 0]
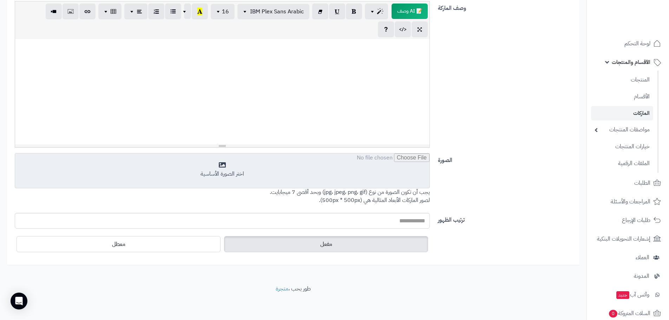
type input "*****"
click at [222, 167] on input "file" at bounding box center [222, 171] width 415 height 35
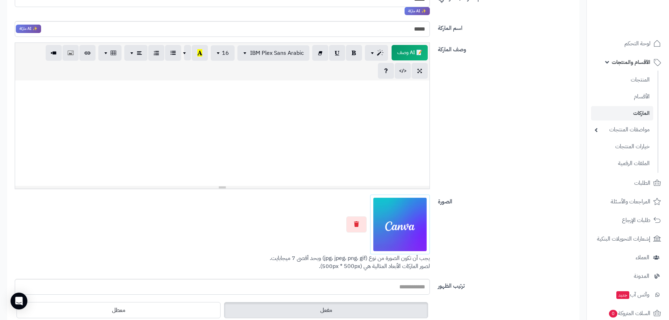
scroll to position [0, 0]
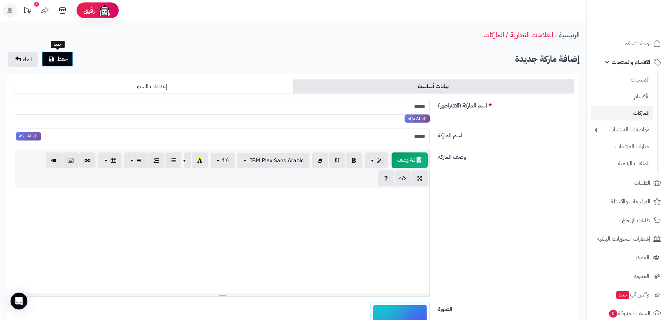
click at [69, 59] on button "حفظ" at bounding box center [57, 58] width 32 height 15
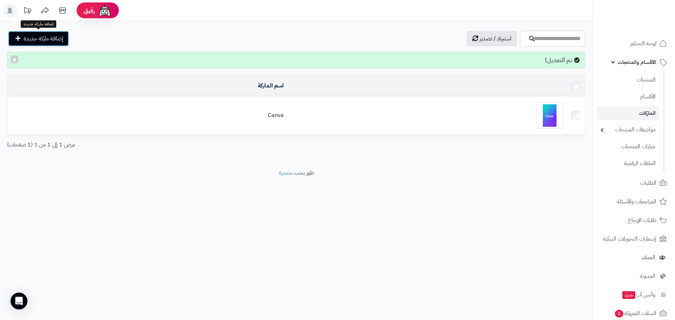
click at [45, 41] on span "إضافة ماركة جديدة" at bounding box center [44, 38] width 40 height 8
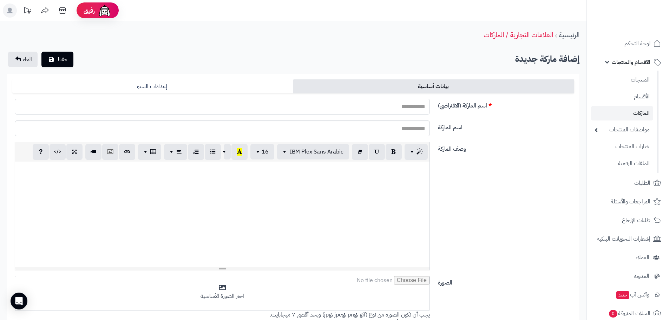
click at [391, 106] on input "اسم الماركة (الافتراضي)" at bounding box center [222, 107] width 415 height 16
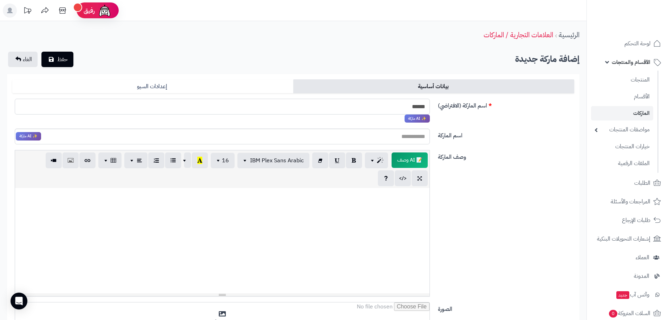
type input "******"
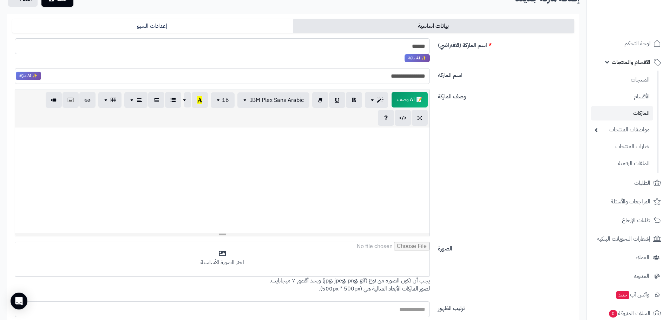
scroll to position [149, 0]
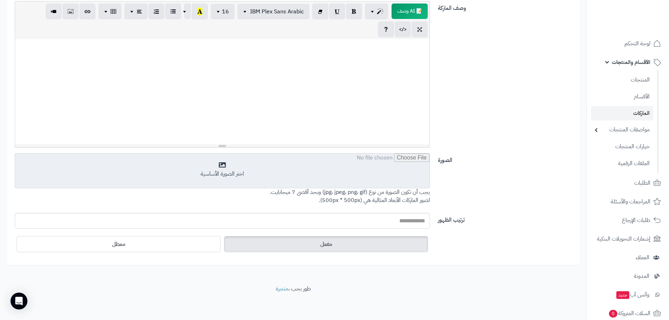
type input "**********"
click at [232, 171] on input "file" at bounding box center [222, 171] width 415 height 35
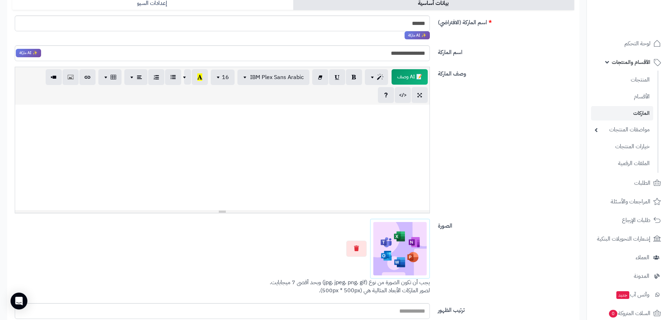
scroll to position [0, 0]
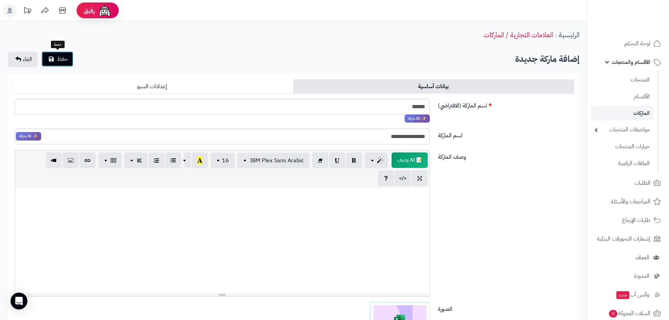
click at [70, 57] on button "حفظ" at bounding box center [57, 58] width 32 height 15
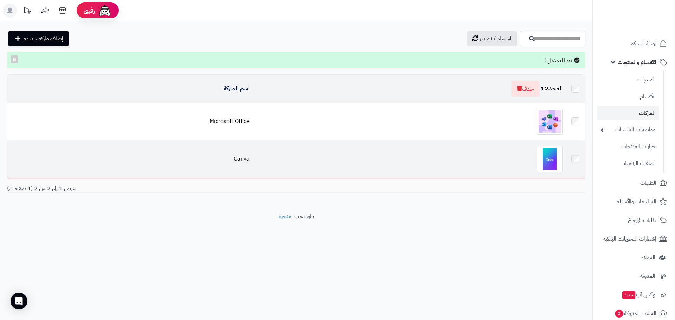
click at [425, 157] on div at bounding box center [408, 159] width 307 height 26
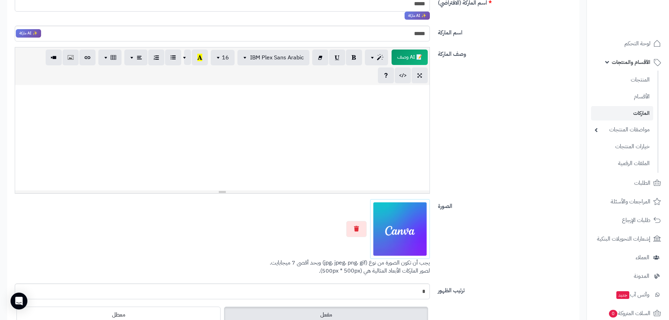
scroll to position [174, 0]
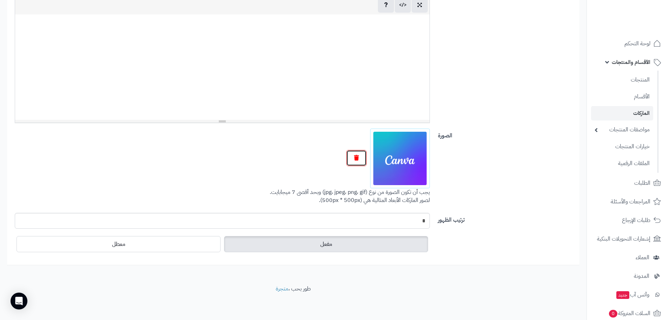
click at [360, 158] on button "button" at bounding box center [356, 158] width 20 height 16
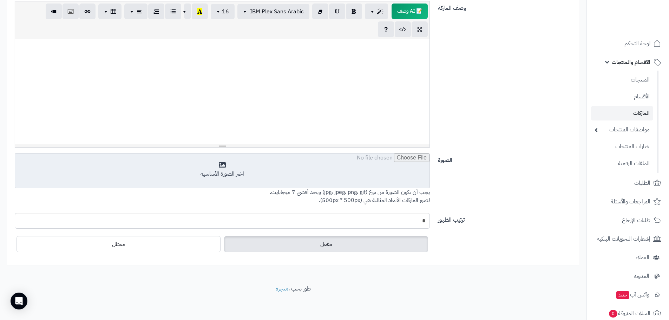
scroll to position [149, 0]
click at [356, 166] on input "file" at bounding box center [222, 171] width 415 height 35
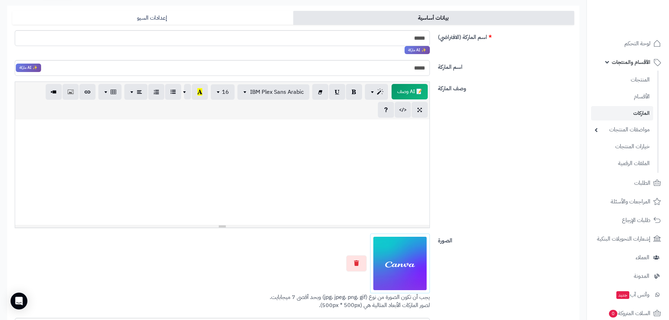
scroll to position [0, 0]
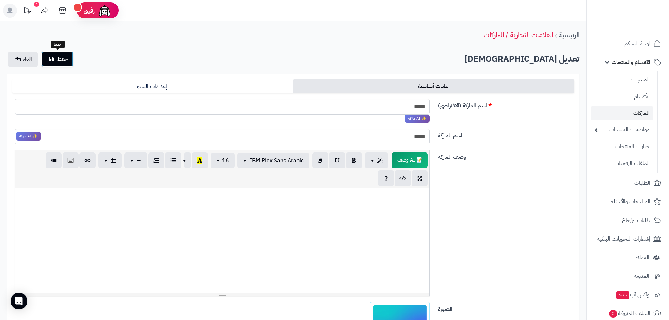
click at [51, 55] on button "حفظ" at bounding box center [57, 58] width 32 height 15
